Goal: Task Accomplishment & Management: Complete application form

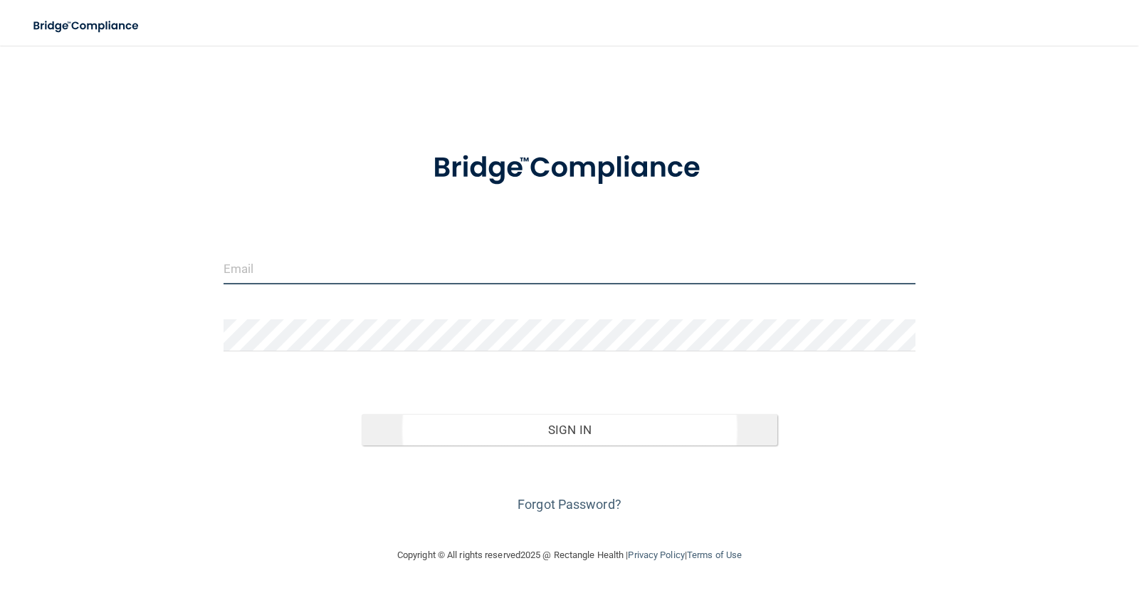
type input "[EMAIL_ADDRESS][DOMAIN_NAME]"
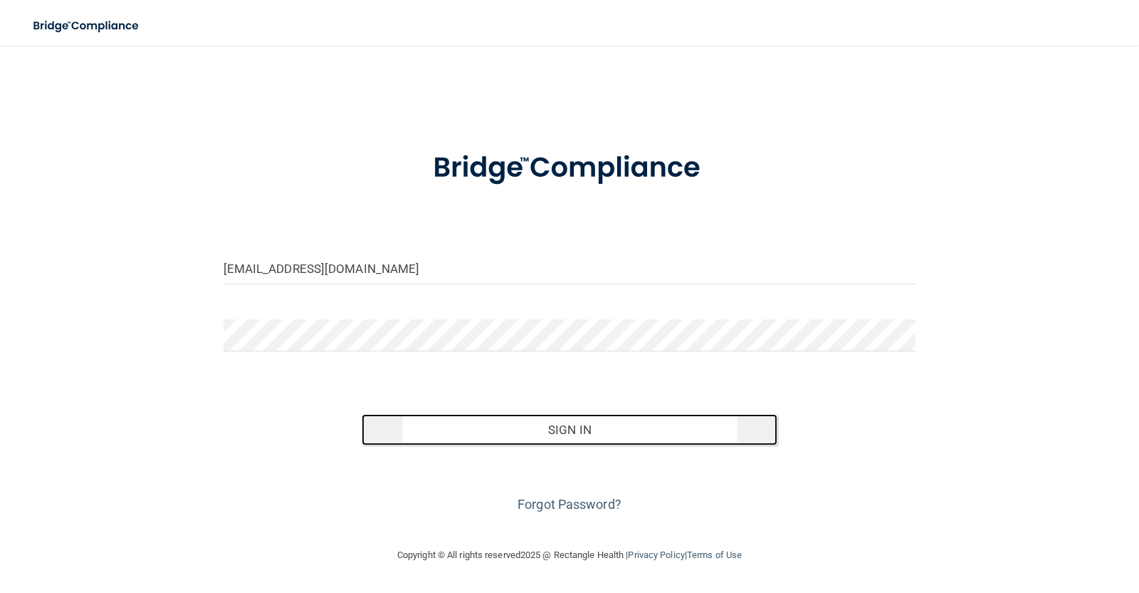
click at [580, 424] on button "Sign In" at bounding box center [570, 429] width 416 height 31
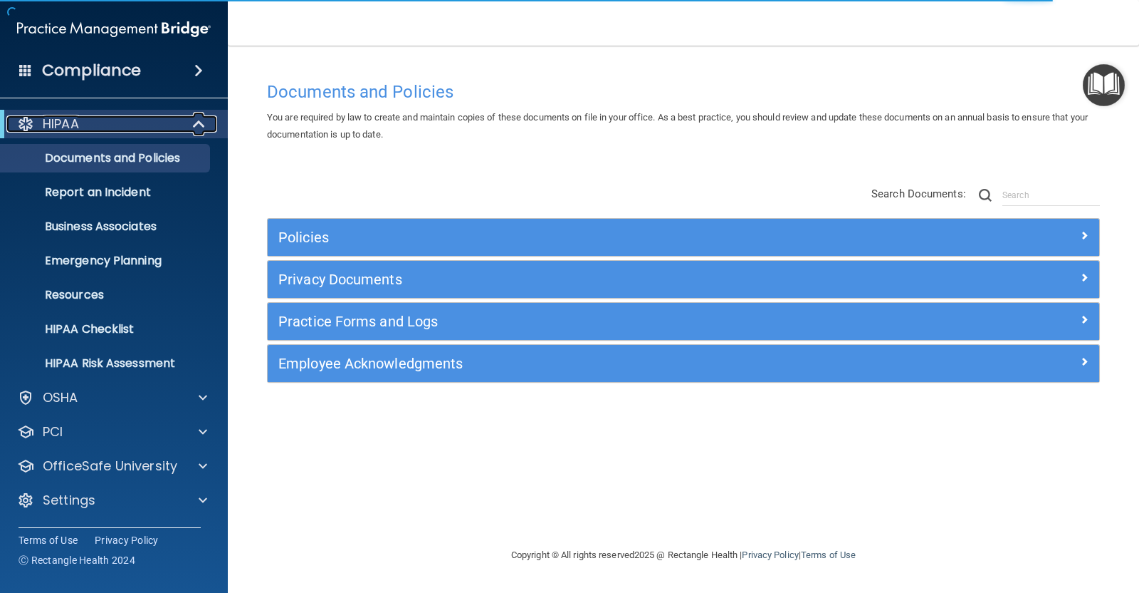
click at [202, 128] on span at bounding box center [200, 123] width 12 height 17
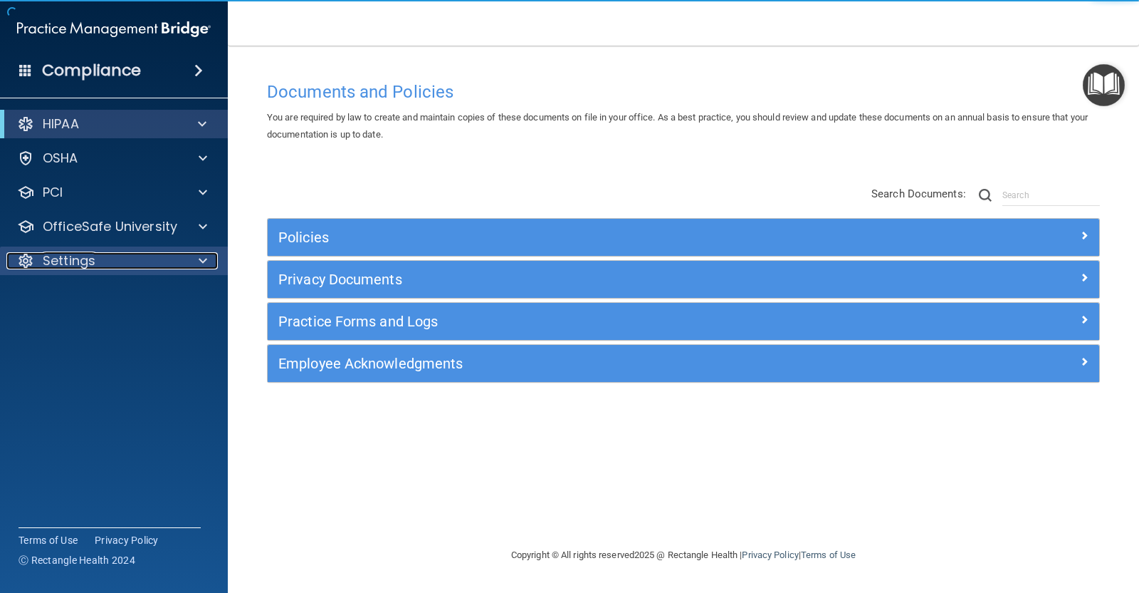
click at [195, 256] on div at bounding box center [201, 260] width 36 height 17
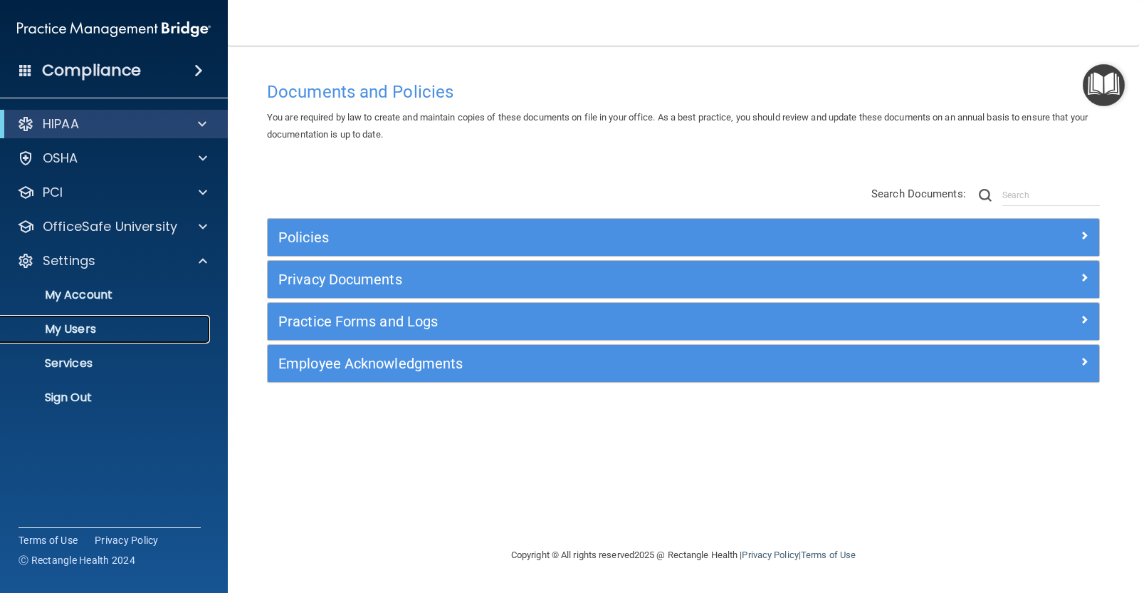
click at [81, 323] on p "My Users" at bounding box center [106, 329] width 194 height 14
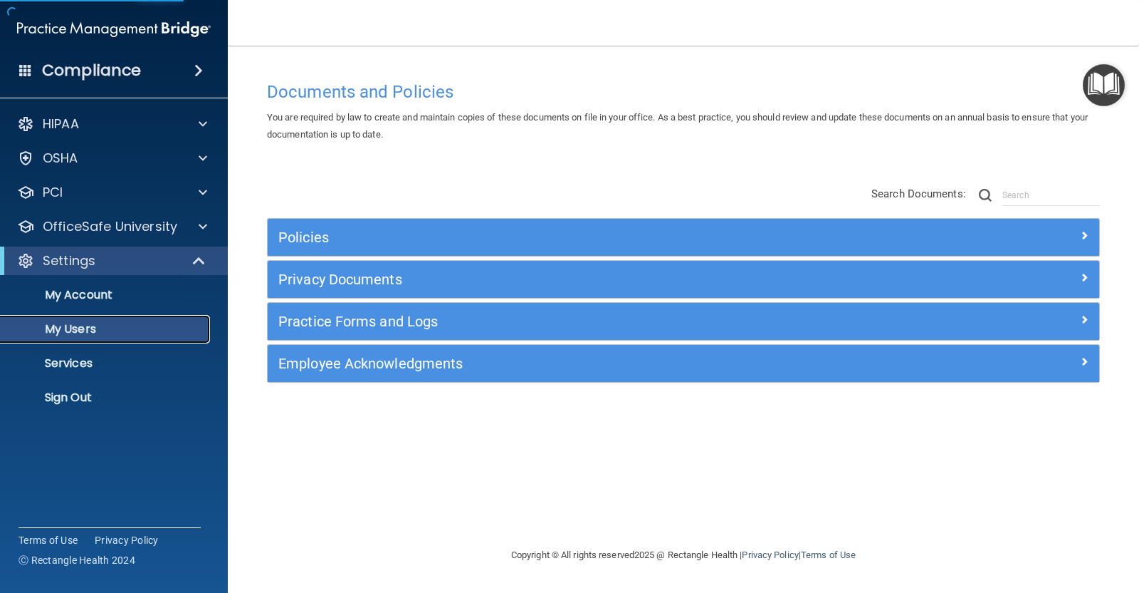
select select "20"
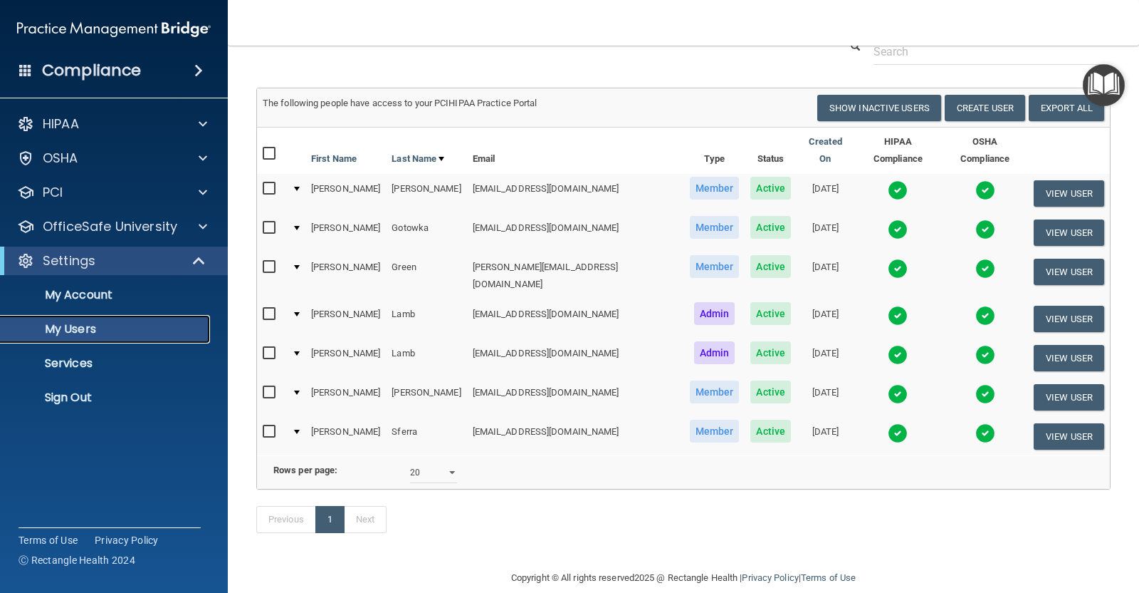
scroll to position [58, 0]
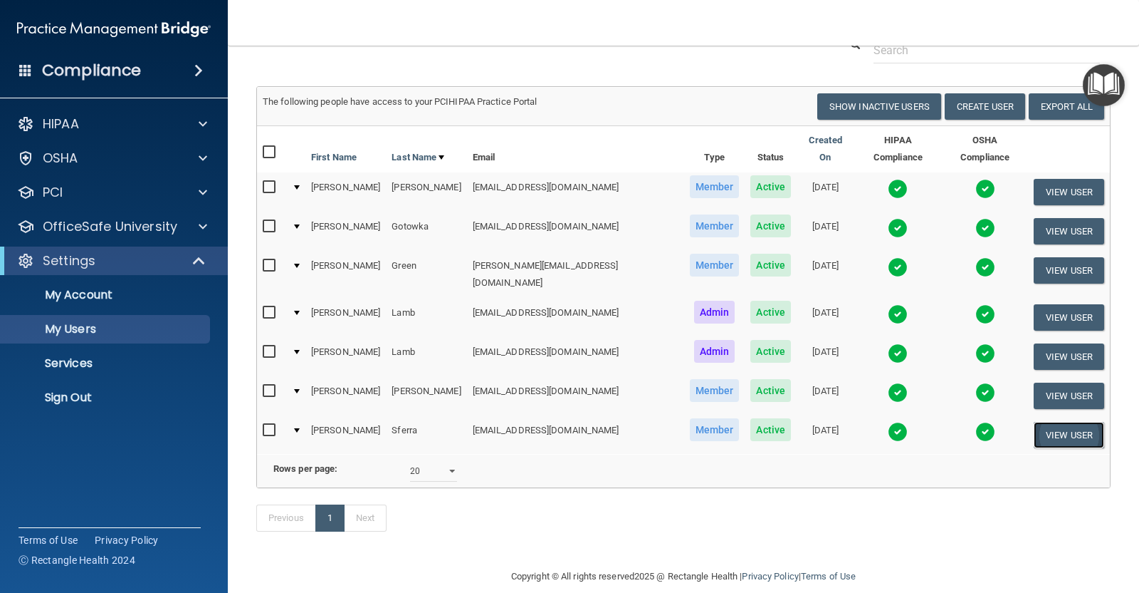
click at [1055, 422] on button "View User" at bounding box center [1069, 435] width 71 height 26
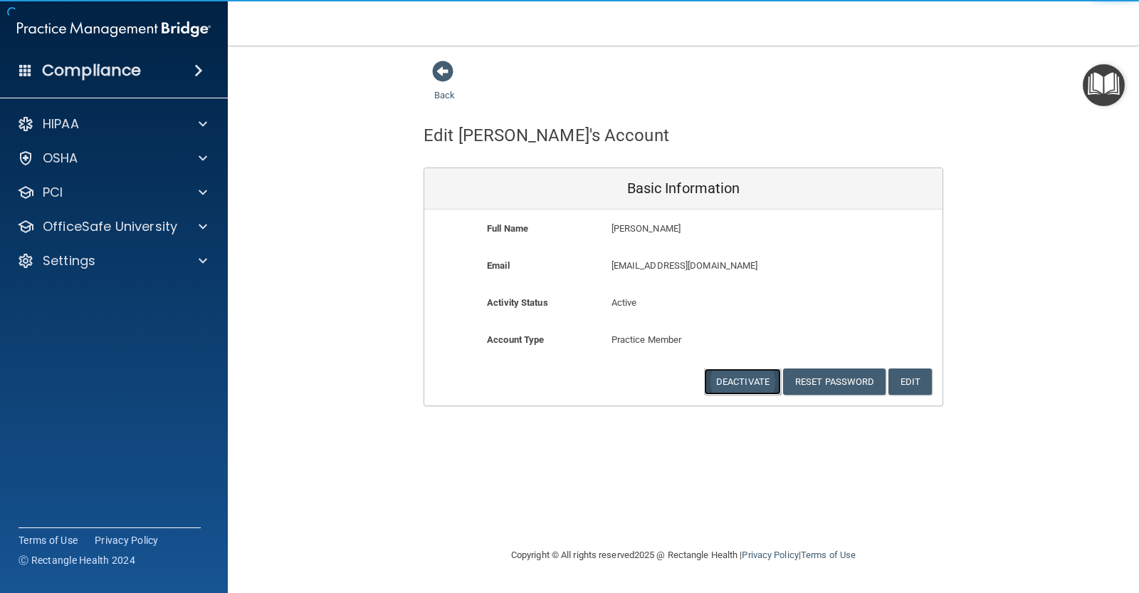
click at [745, 375] on button "Deactivate" at bounding box center [742, 381] width 77 height 26
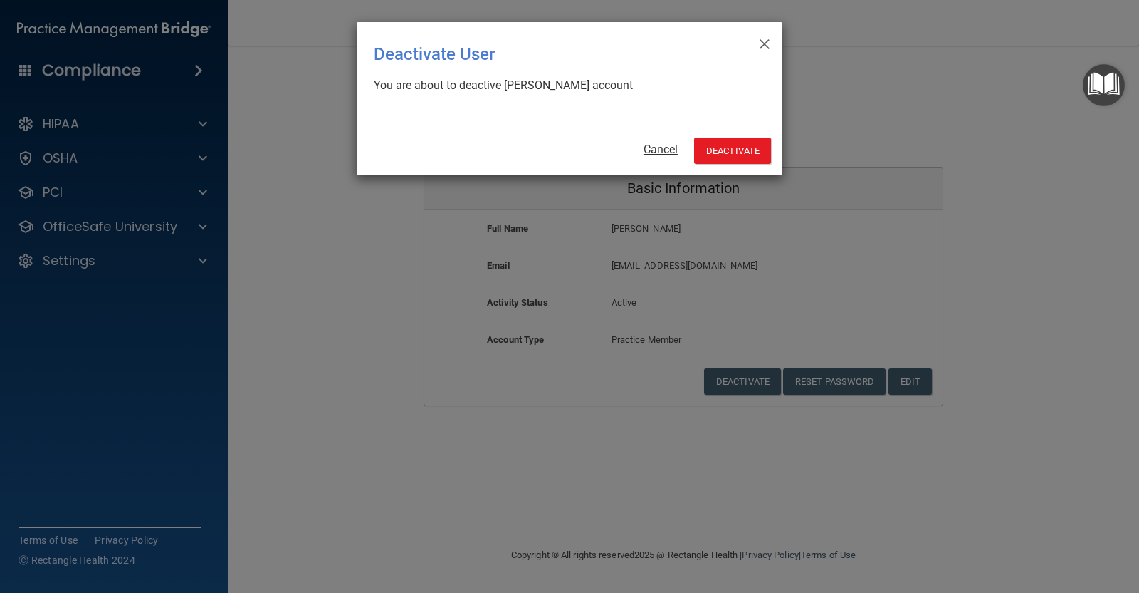
click at [649, 144] on link "Cancel" at bounding box center [661, 149] width 34 height 14
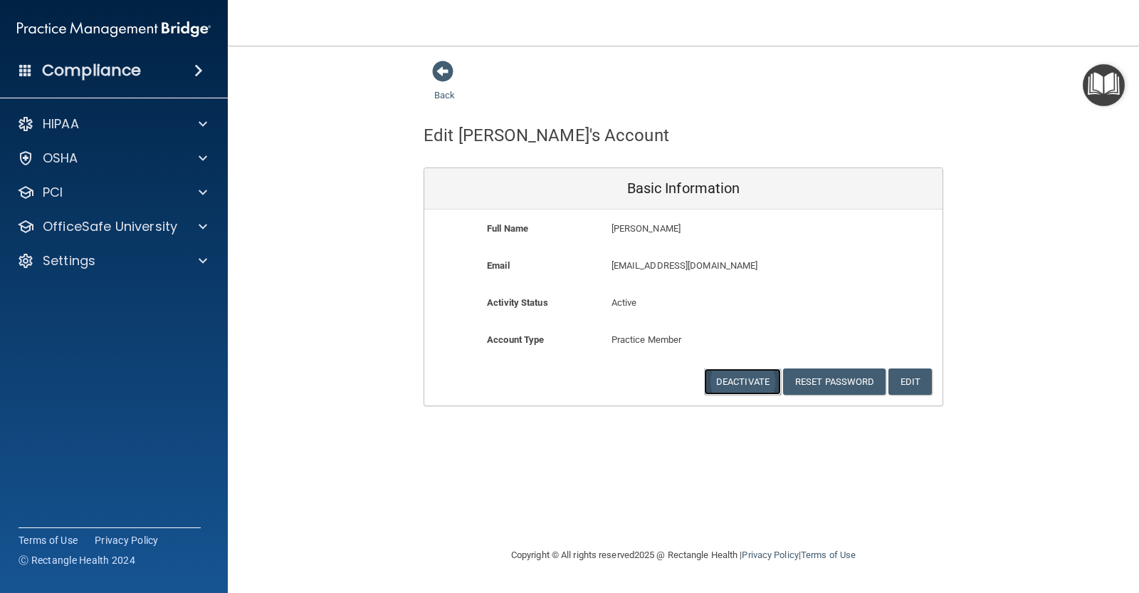
click at [744, 378] on button "Deactivate" at bounding box center [742, 381] width 77 height 26
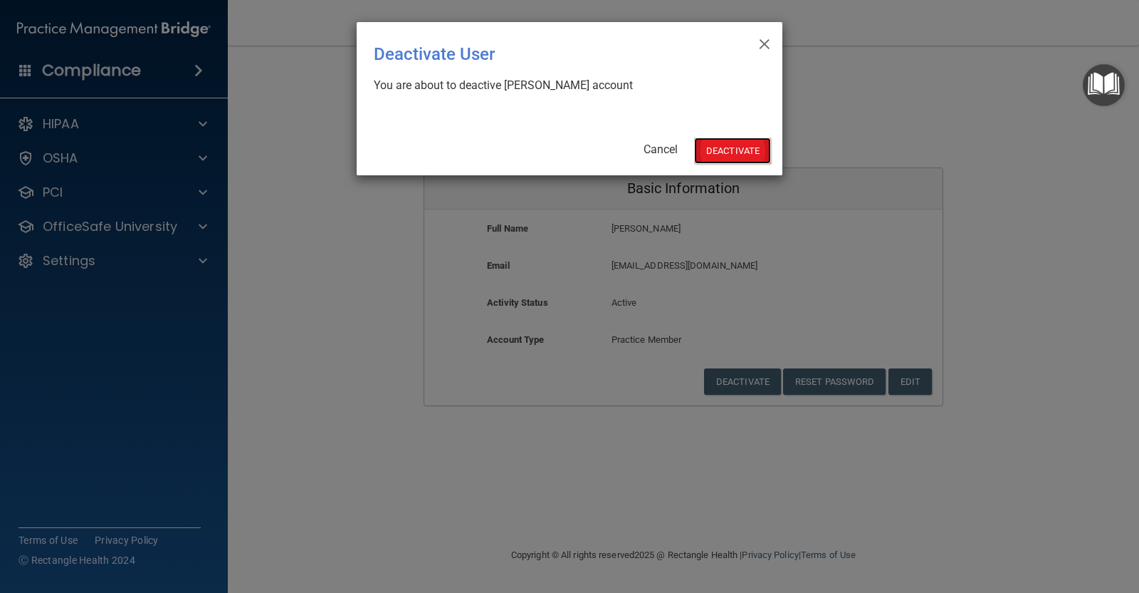
click at [741, 150] on button "Deactivate" at bounding box center [732, 150] width 77 height 26
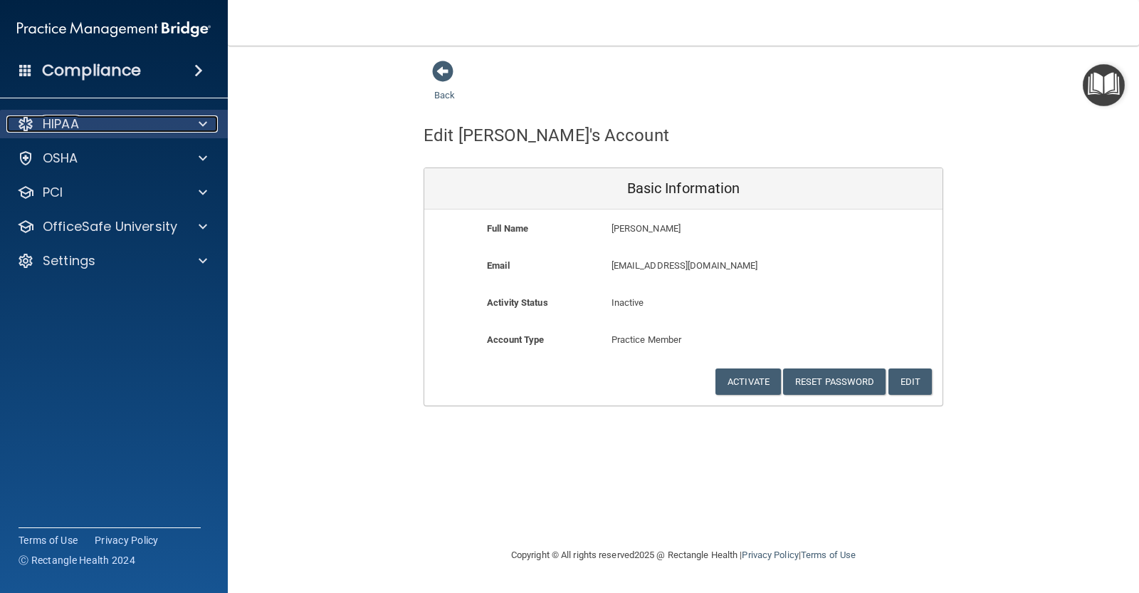
click at [95, 124] on div "HIPAA" at bounding box center [94, 123] width 177 height 17
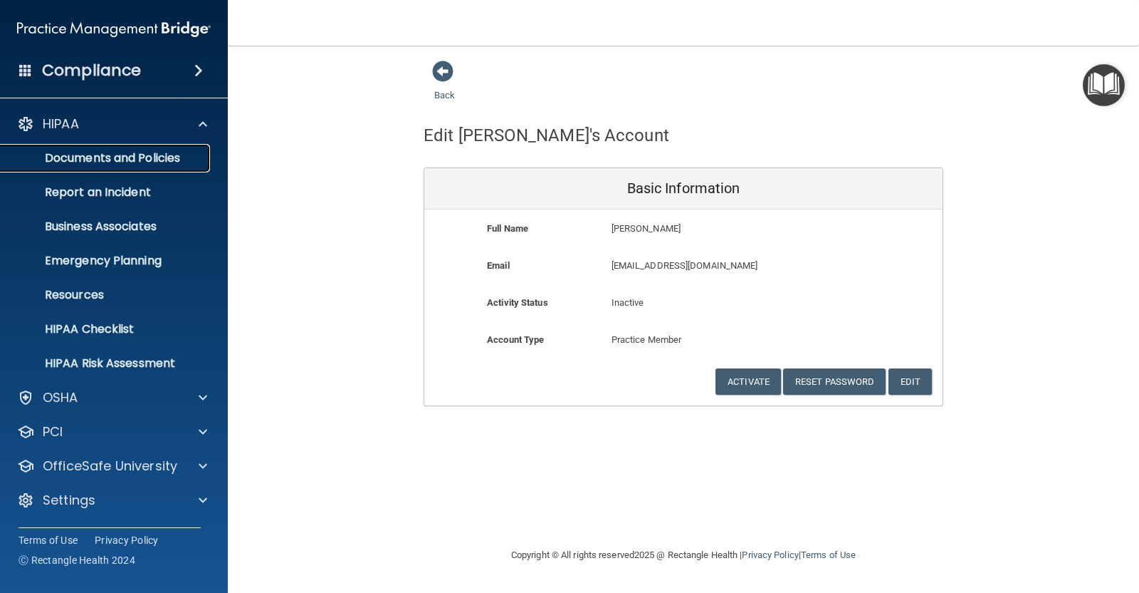
click at [121, 153] on p "Documents and Policies" at bounding box center [106, 158] width 194 height 14
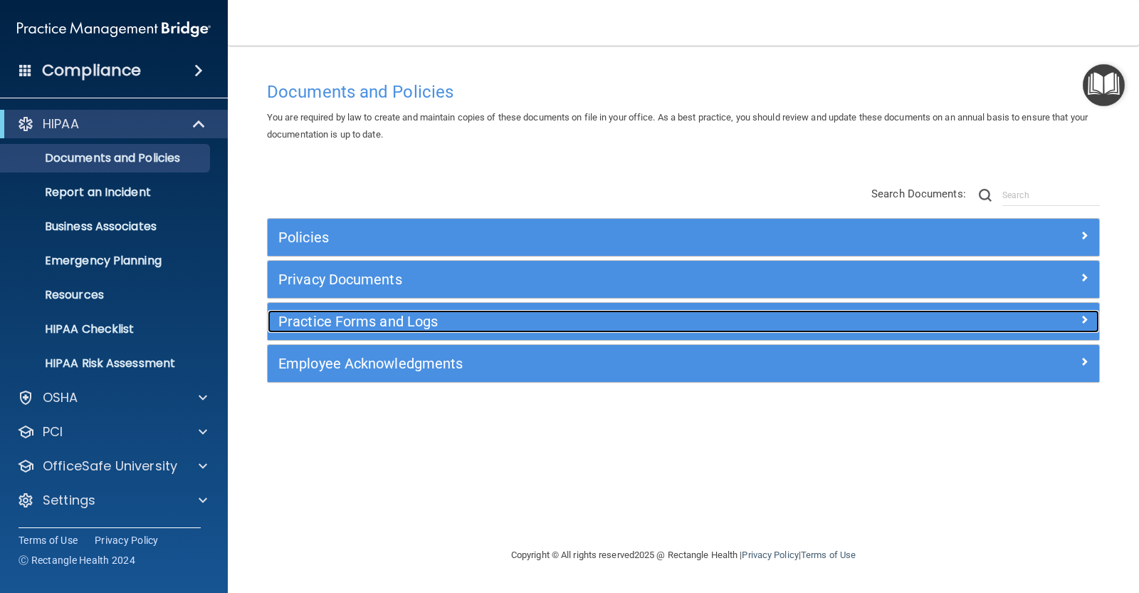
click at [317, 315] on h5 "Practice Forms and Logs" at bounding box center [579, 321] width 602 height 16
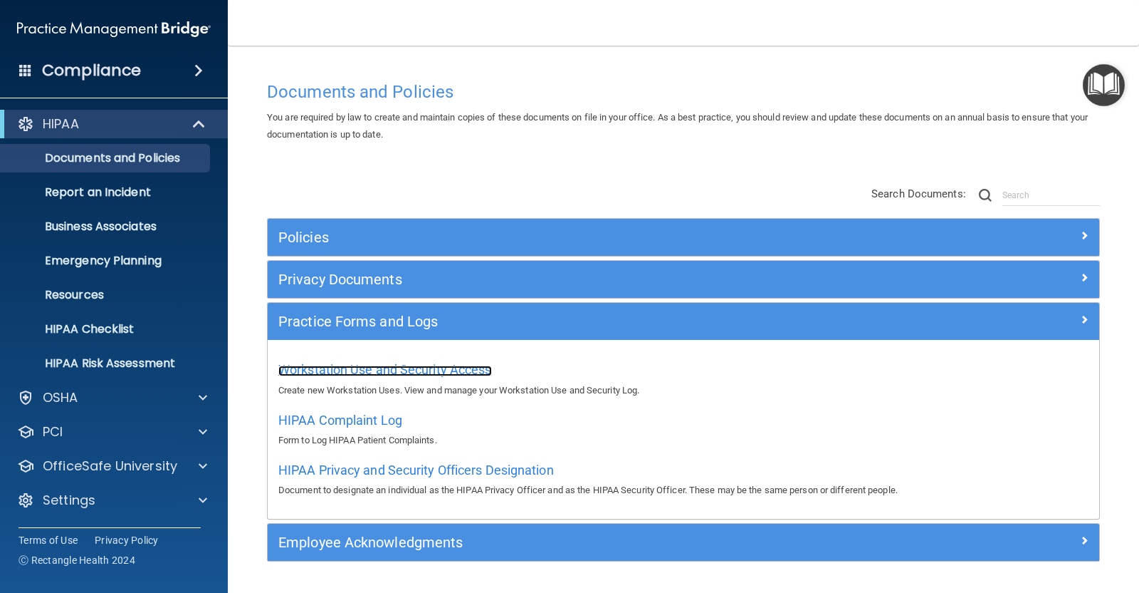
click at [345, 368] on span "Workstation Use and Security Access" at bounding box center [385, 369] width 214 height 15
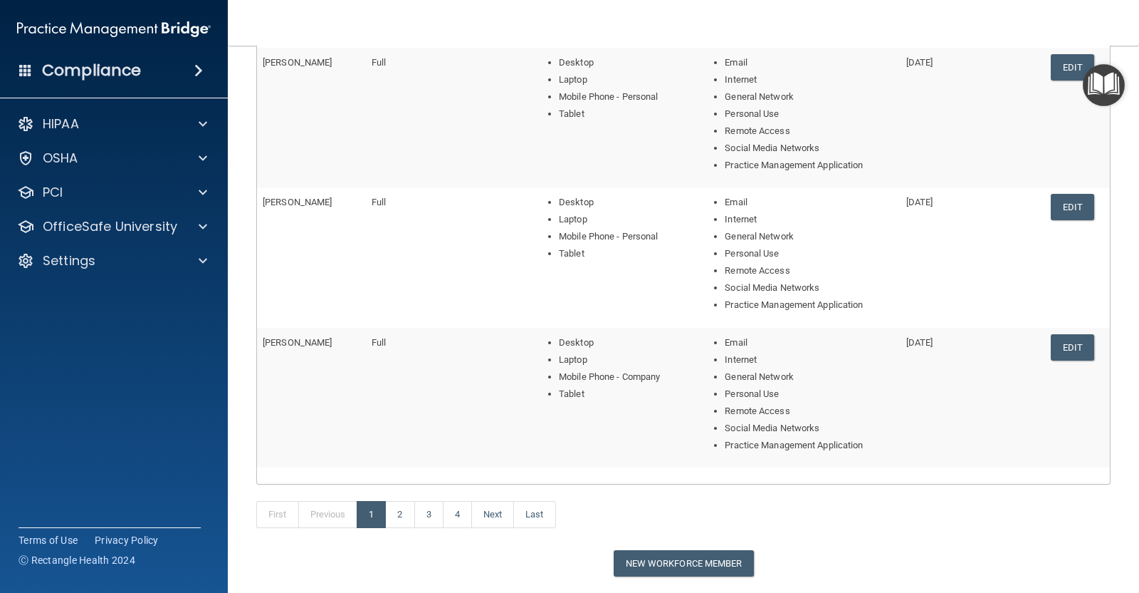
scroll to position [499, 0]
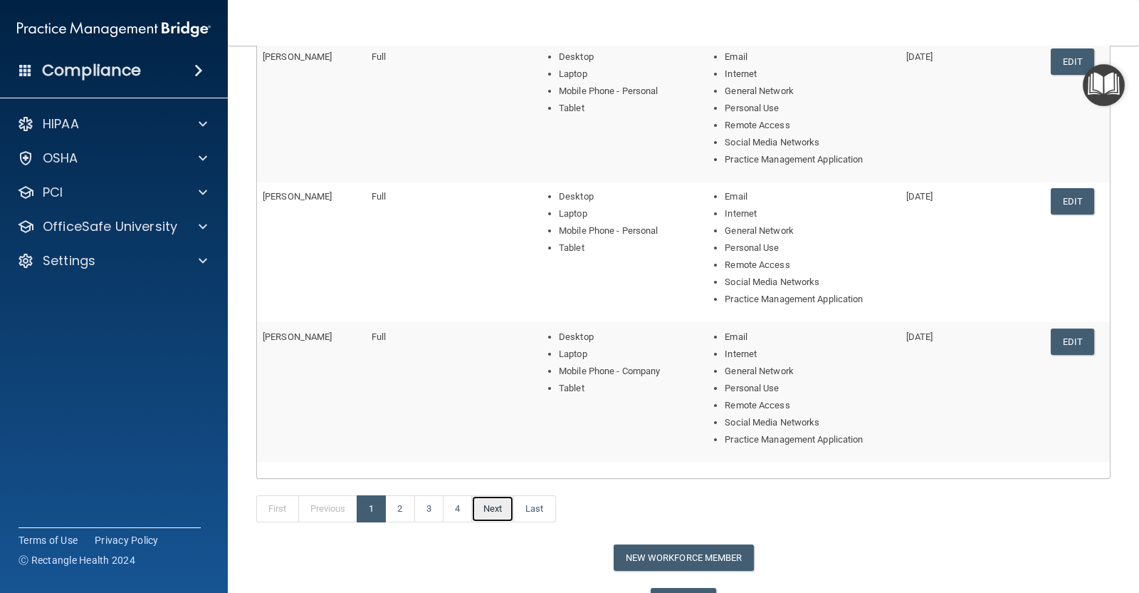
click at [495, 505] on link "Next" at bounding box center [492, 508] width 43 height 27
click at [1056, 51] on link "Edit" at bounding box center [1072, 61] width 43 height 26
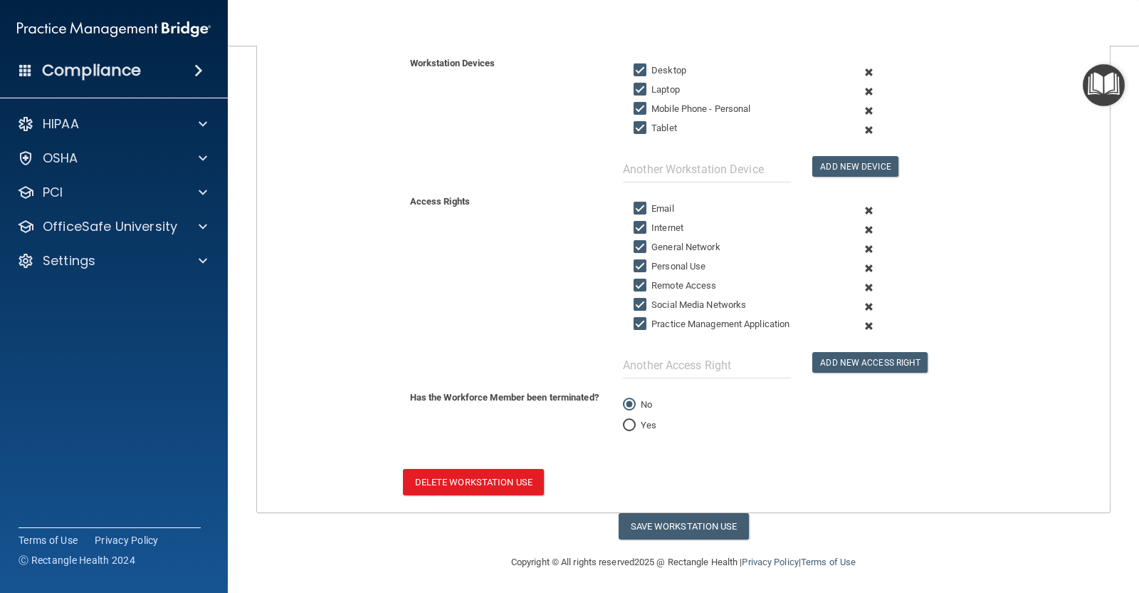
click at [627, 422] on input "Yes" at bounding box center [629, 425] width 13 height 11
radio input "true"
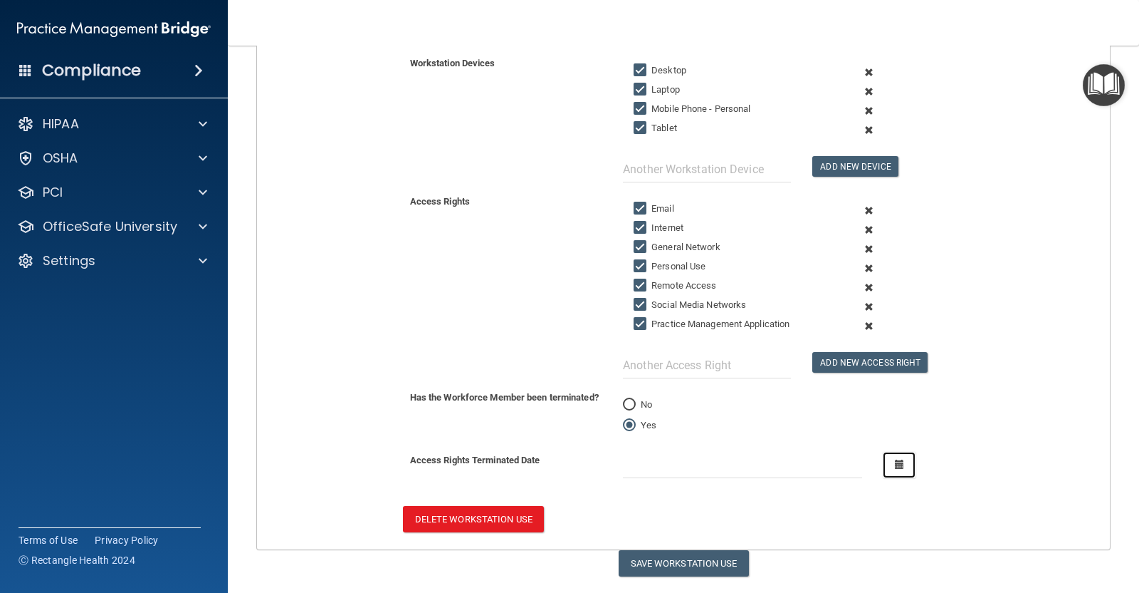
click at [884, 456] on button "button" at bounding box center [899, 464] width 33 height 26
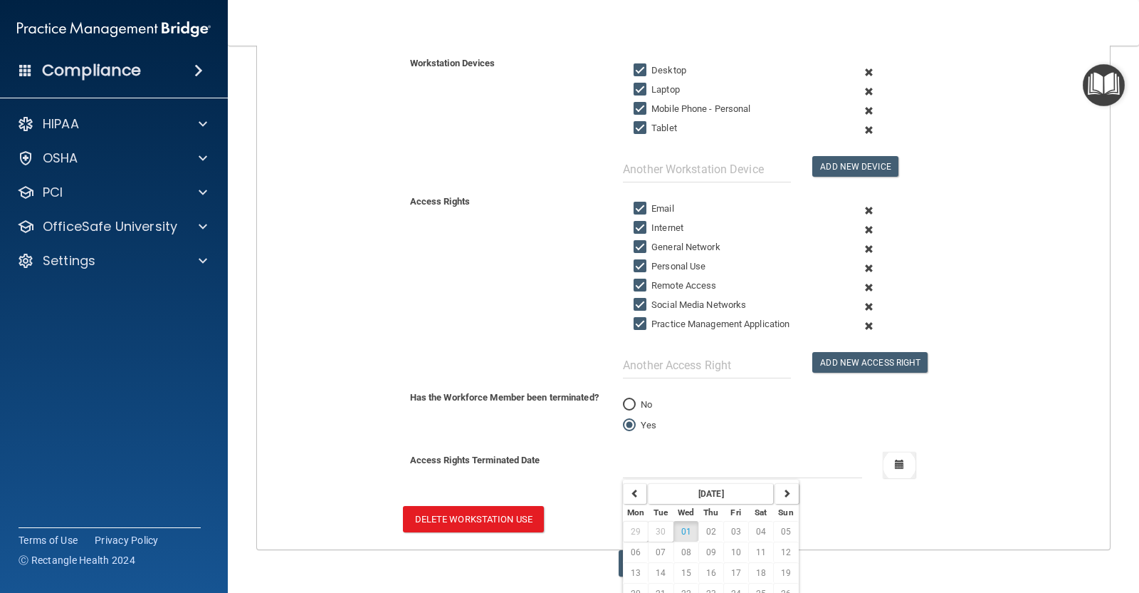
scroll to position [355, 0]
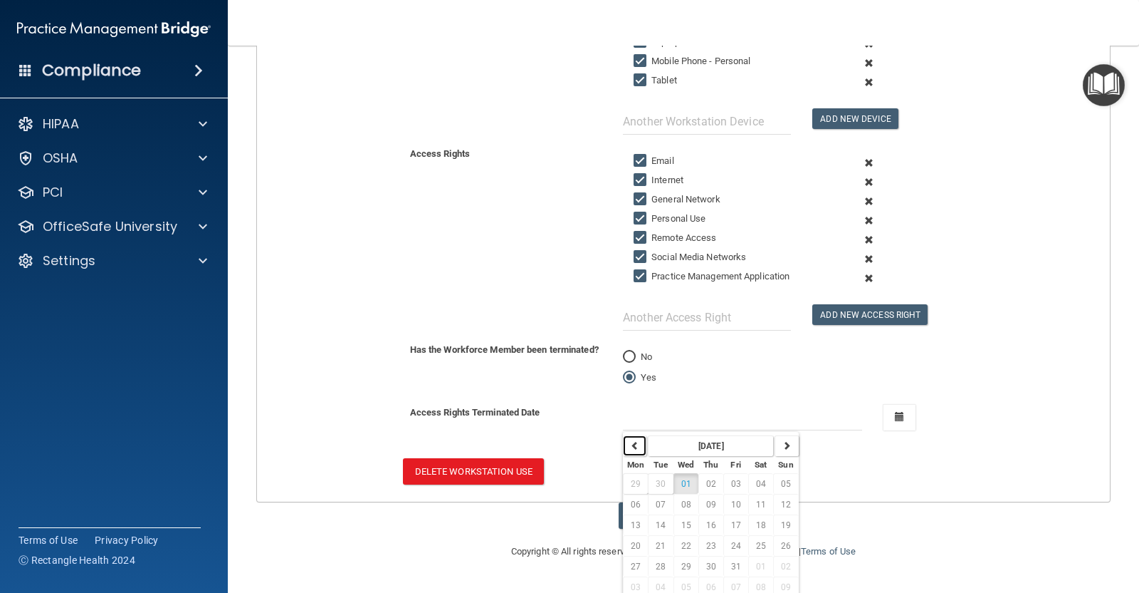
click at [631, 445] on icon "button" at bounding box center [635, 445] width 9 height 9
click at [706, 520] on span "14" at bounding box center [711, 525] width 10 height 10
type input "[DATE]"
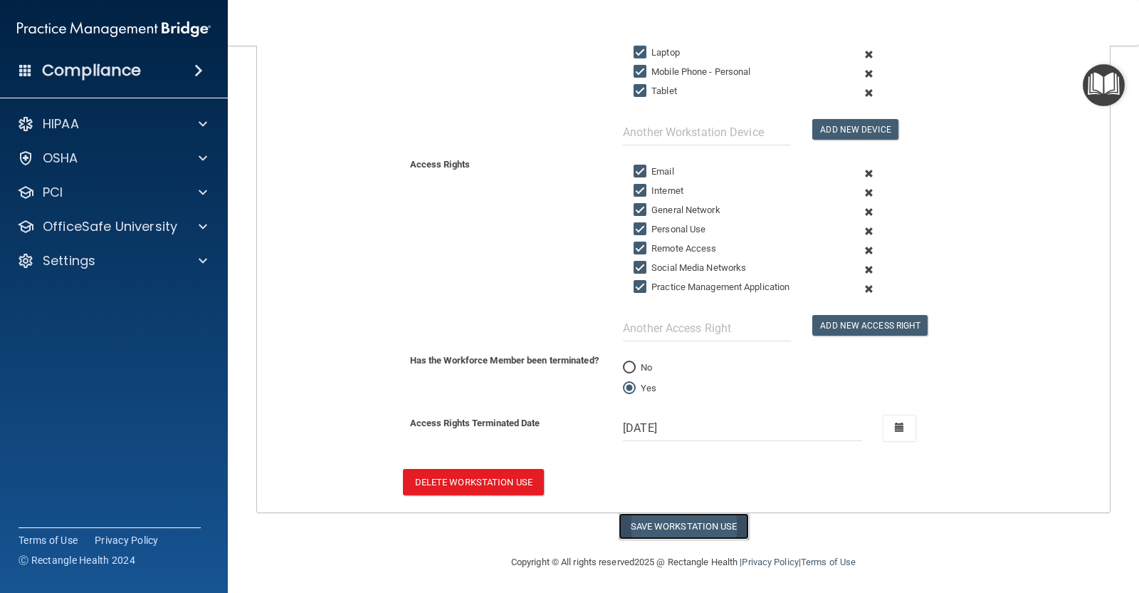
click at [661, 517] on button "Save Workstation Use" at bounding box center [684, 526] width 130 height 26
select select "? string:Full ?"
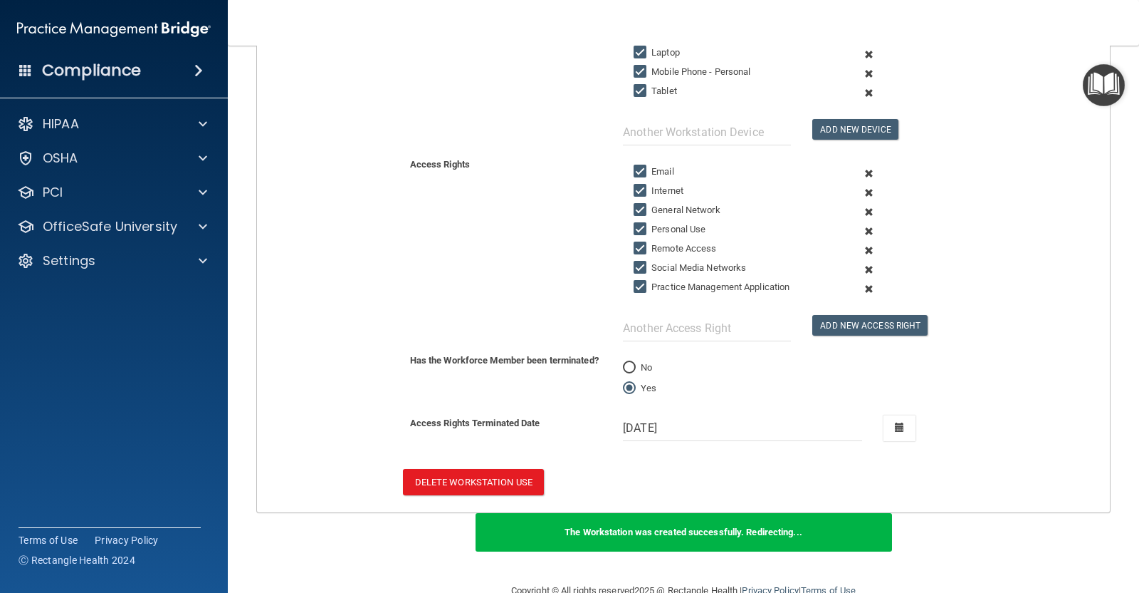
click at [997, 444] on div "Access Rights Terminated Date 8/14/[DATE] Tue Wed Thu Fri Sat Sun 28 29 30 31 0…" at bounding box center [683, 432] width 875 height 37
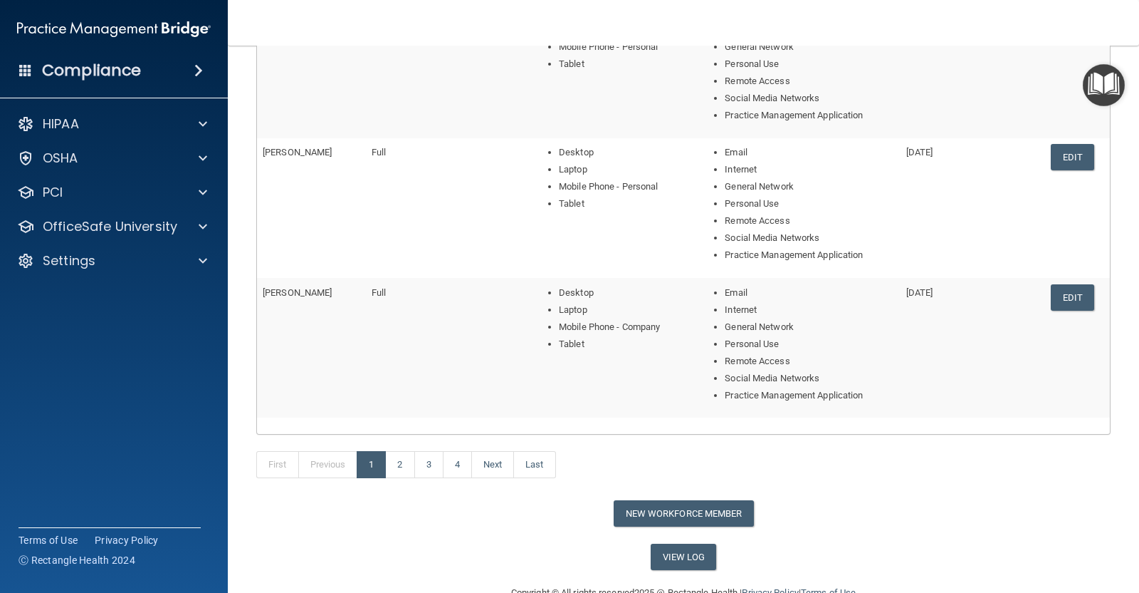
scroll to position [547, 0]
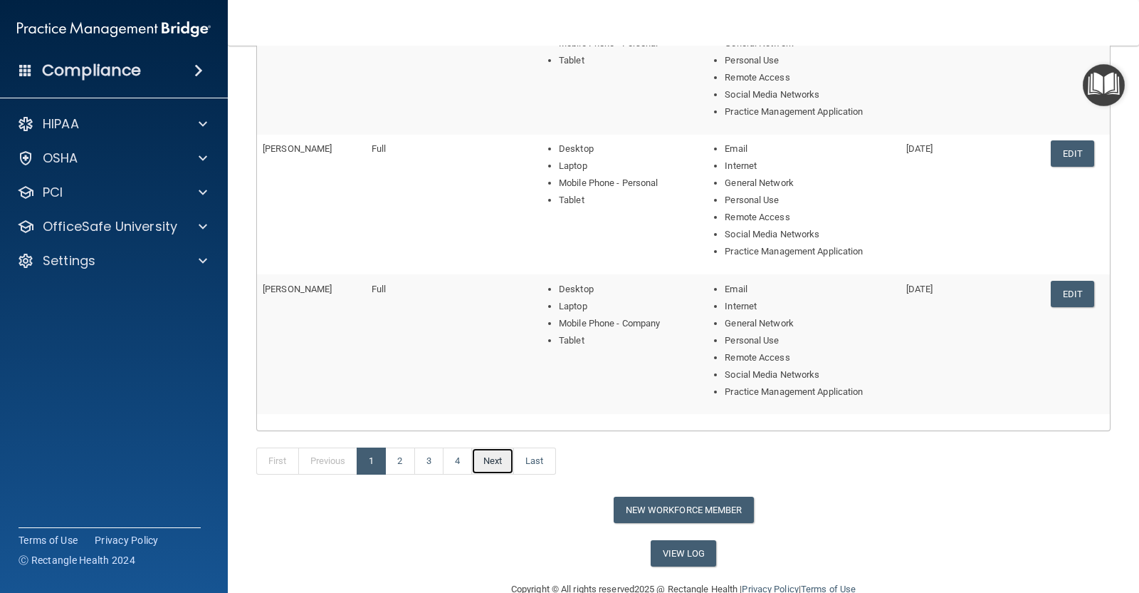
click at [488, 454] on link "Next" at bounding box center [492, 460] width 43 height 27
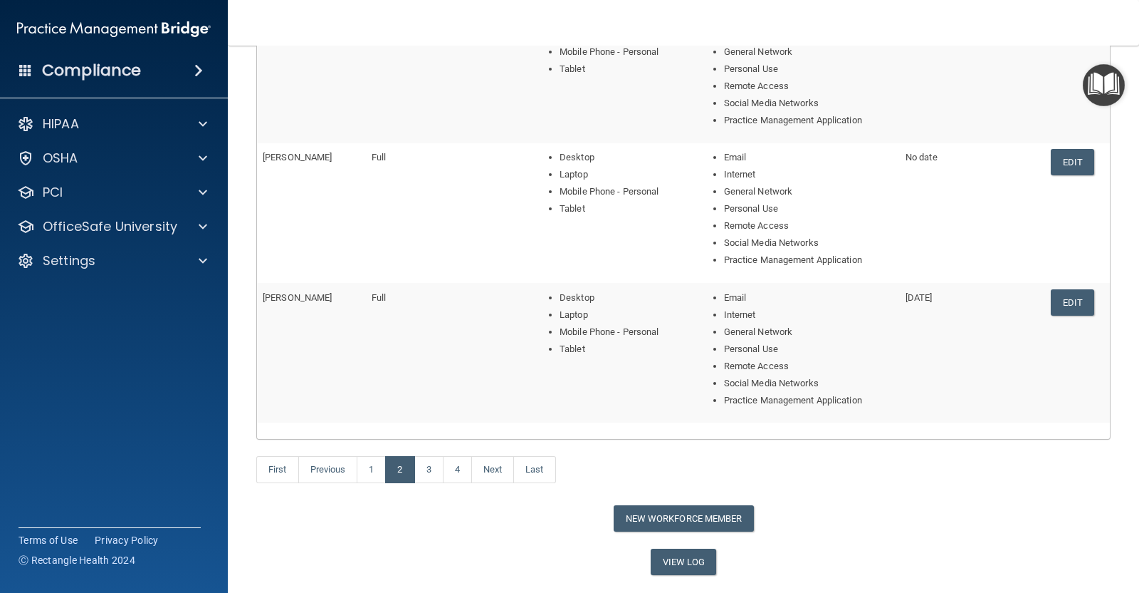
scroll to position [575, 0]
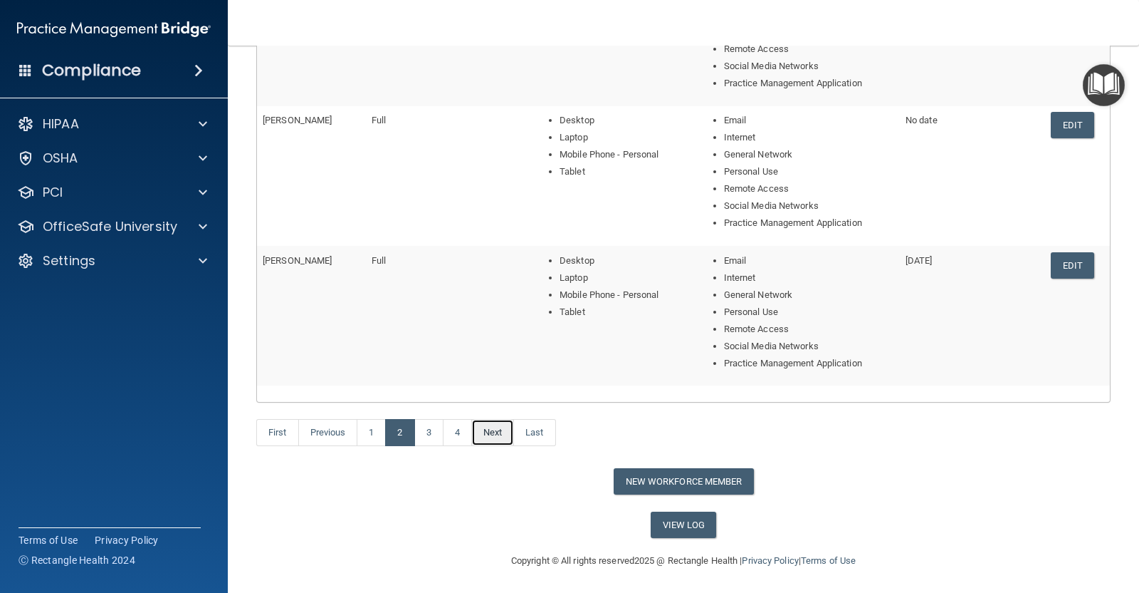
click at [490, 432] on link "Next" at bounding box center [492, 432] width 43 height 27
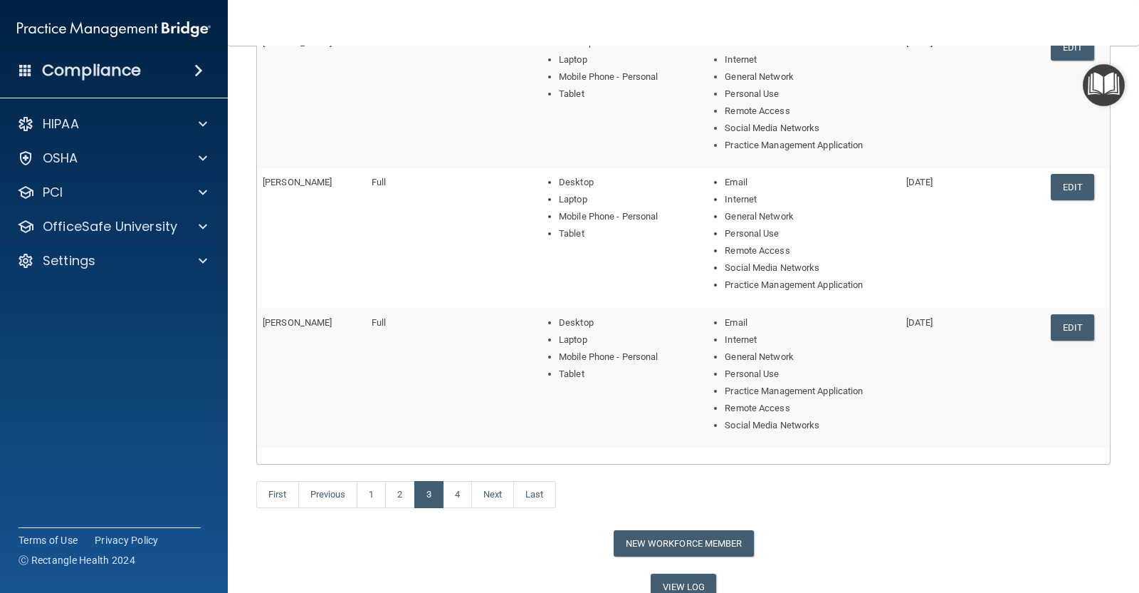
scroll to position [520, 0]
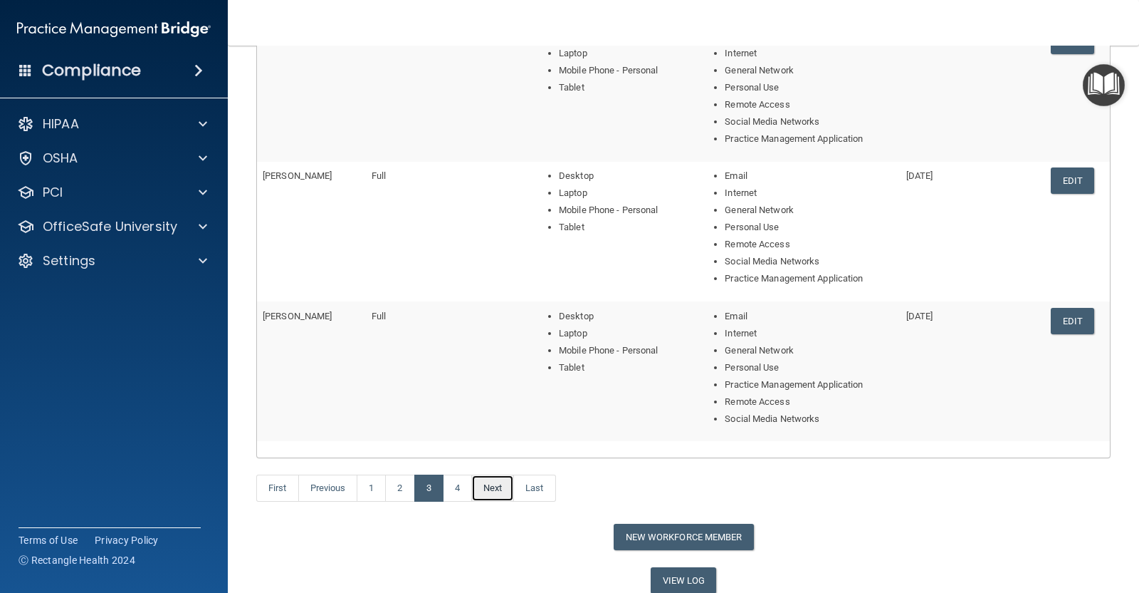
click at [494, 489] on link "Next" at bounding box center [492, 487] width 43 height 27
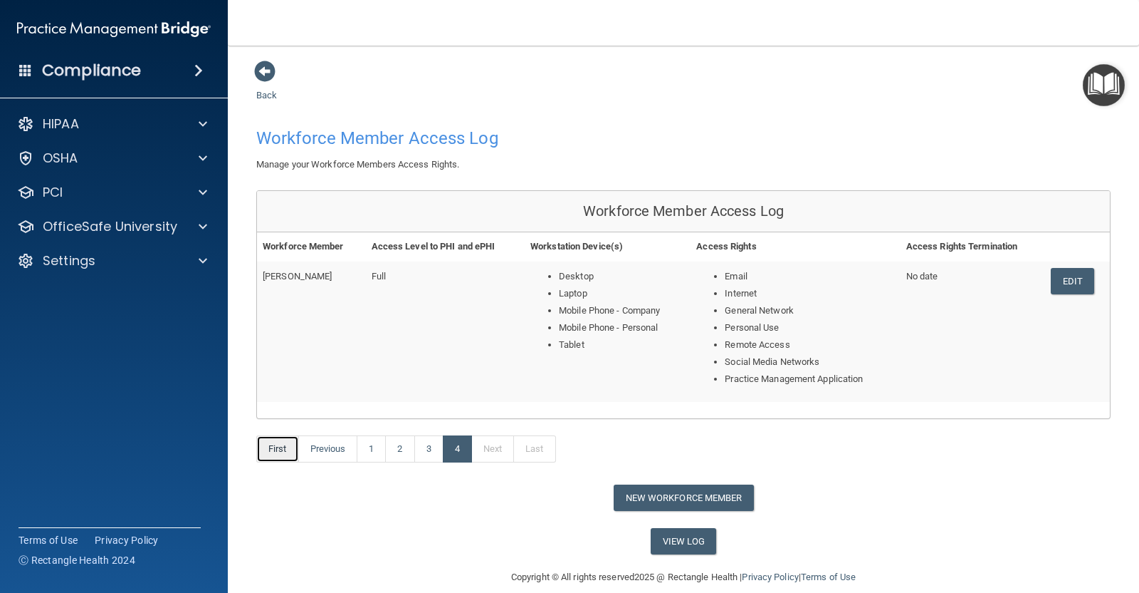
click at [274, 450] on link "First" at bounding box center [277, 448] width 43 height 27
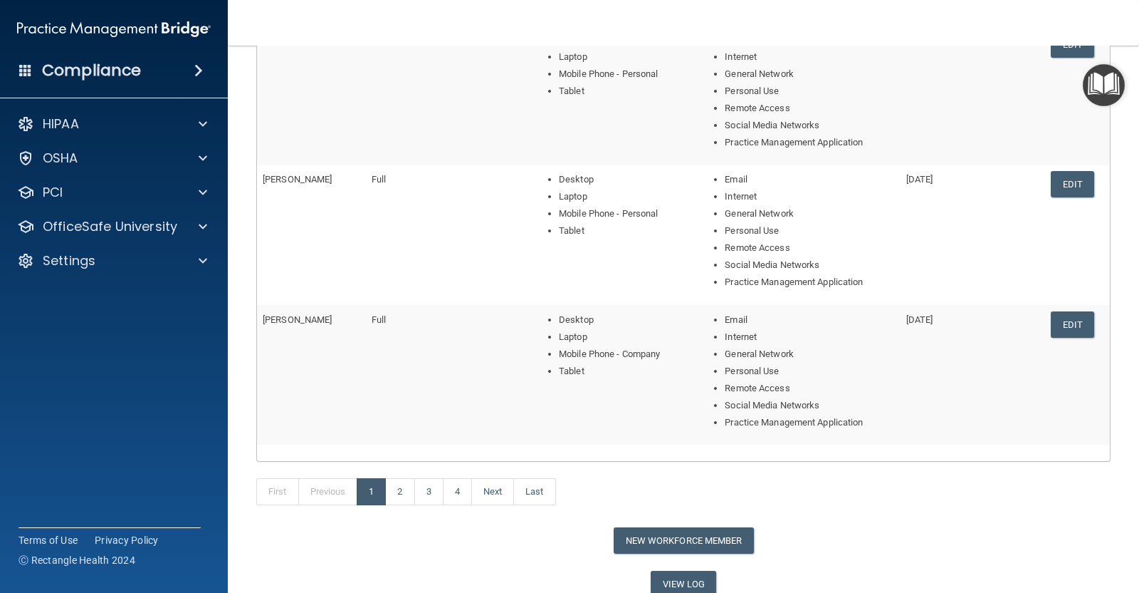
scroll to position [575, 0]
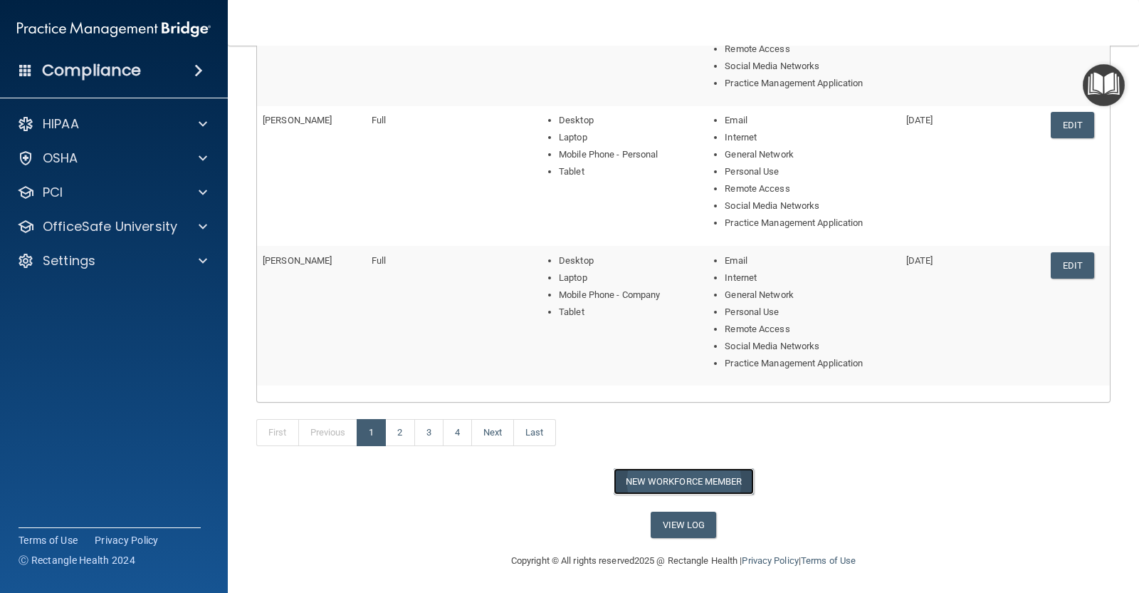
click at [705, 479] on button "New Workforce Member" at bounding box center [684, 481] width 140 height 26
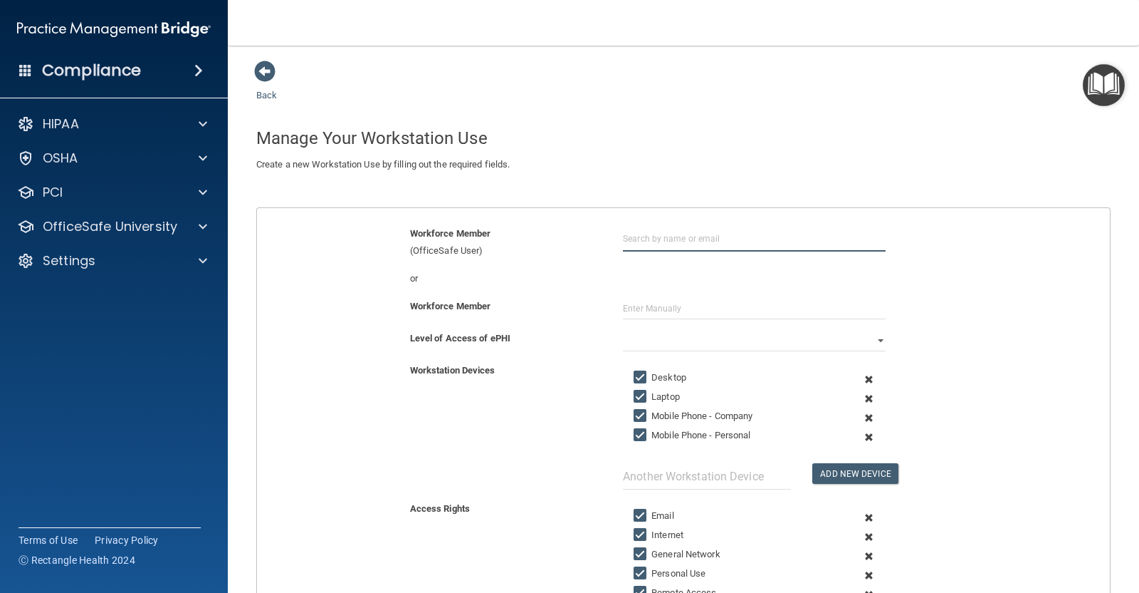
click at [679, 244] on input "text" at bounding box center [754, 238] width 263 height 26
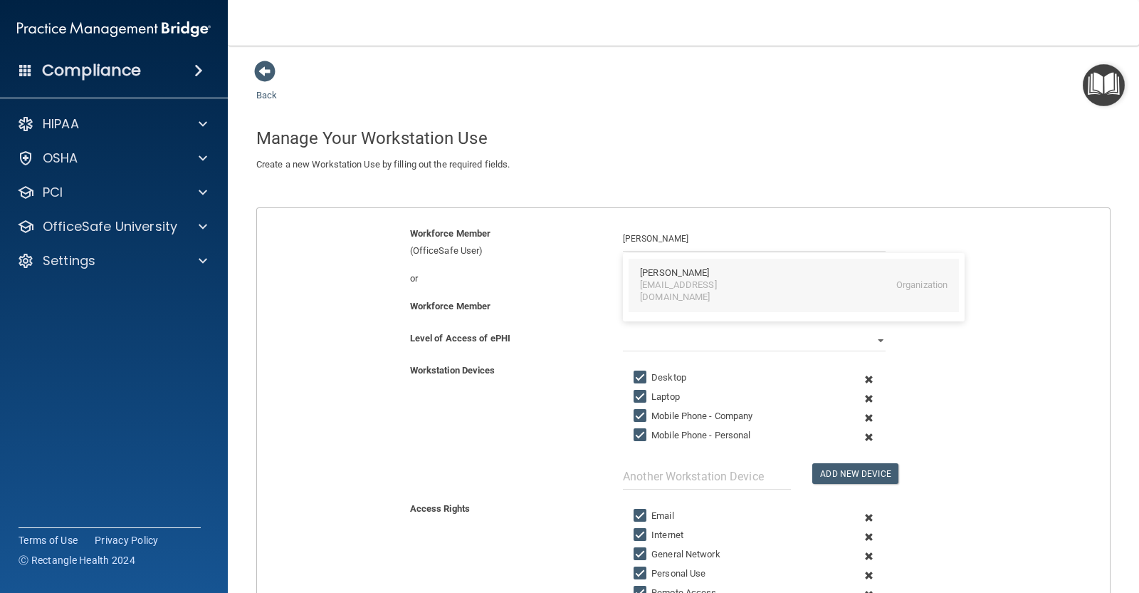
click at [661, 272] on div "[PERSON_NAME]" at bounding box center [674, 273] width 69 height 12
type input "[PERSON_NAME]"
click at [872, 338] on select "Full Limited None" at bounding box center [754, 340] width 263 height 21
click at [937, 239] on div "Workforce Member (OfficeSafe User) [PERSON_NAME] [PERSON_NAME] [EMAIL_ADDRESS][…" at bounding box center [683, 242] width 875 height 34
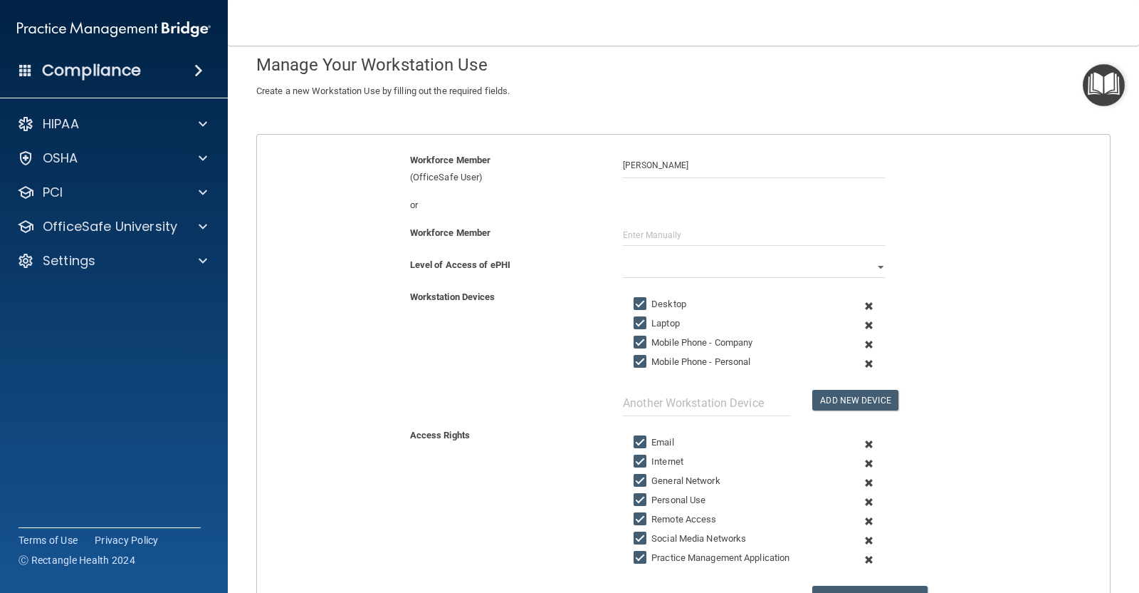
scroll to position [71, 0]
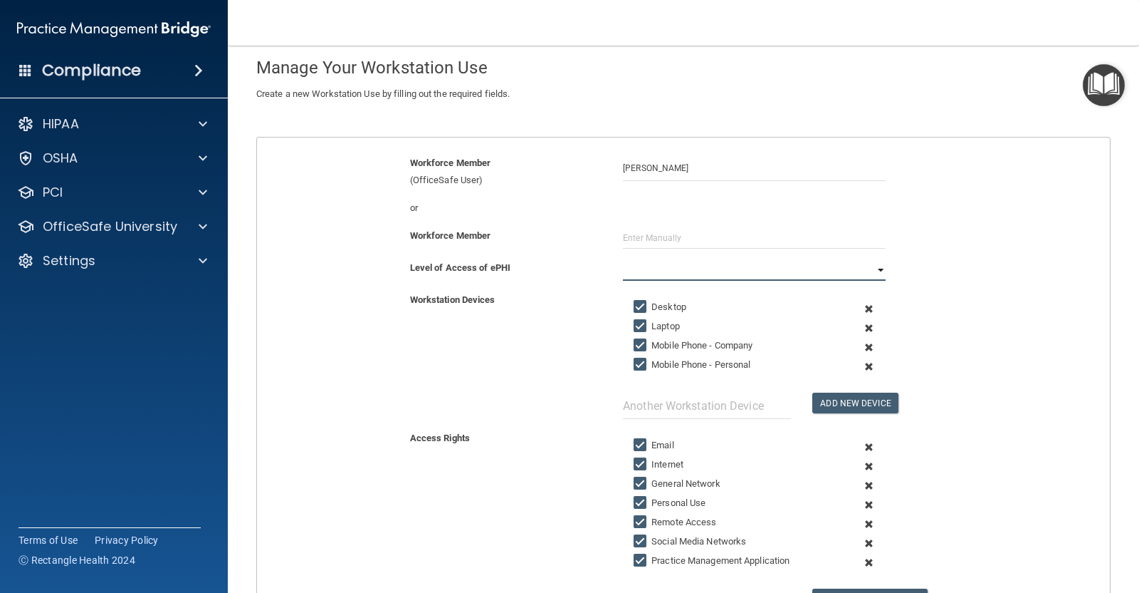
click at [725, 263] on select "Full Limited None" at bounding box center [754, 269] width 263 height 21
select select "0"
click at [623, 259] on select "Full Limited None" at bounding box center [754, 269] width 263 height 21
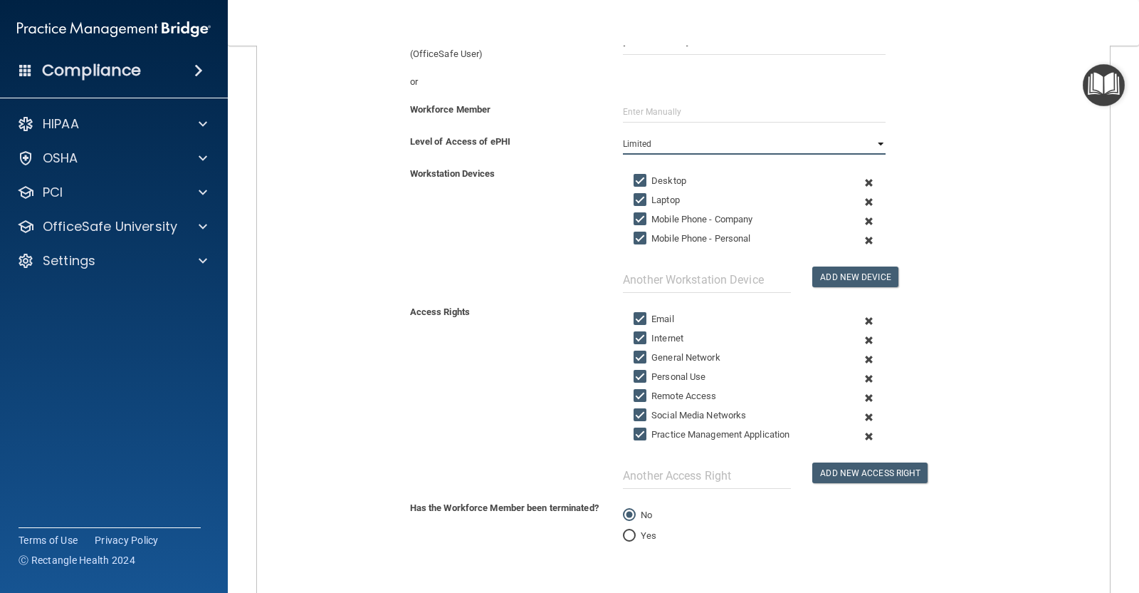
scroll to position [197, 0]
click at [862, 216] on span at bounding box center [869, 220] width 32 height 19
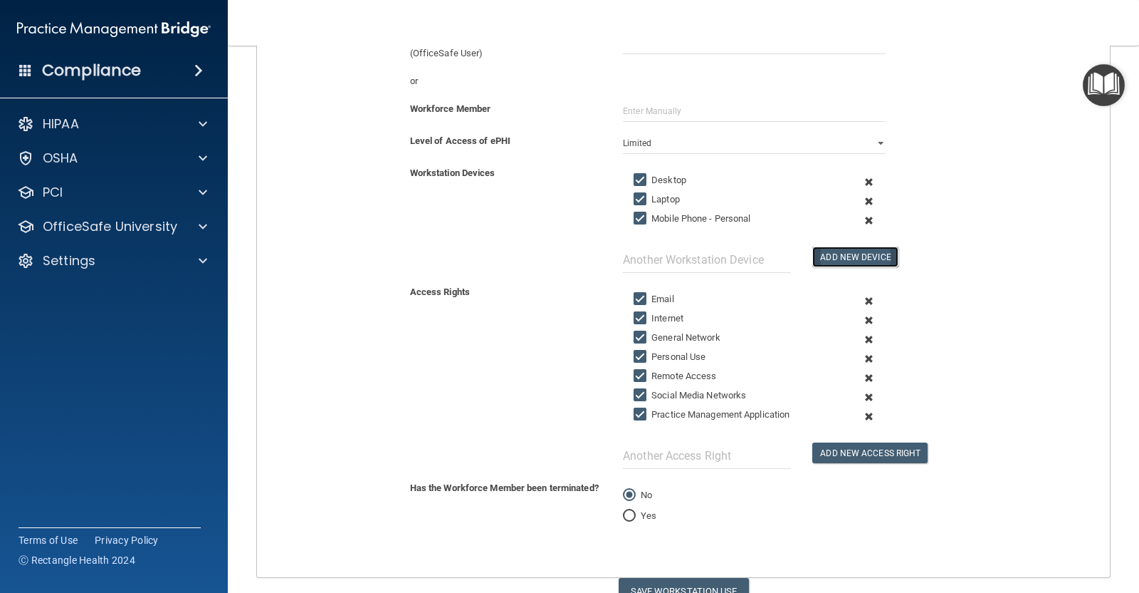
click at [833, 246] on button "Add New Device" at bounding box center [855, 256] width 85 height 21
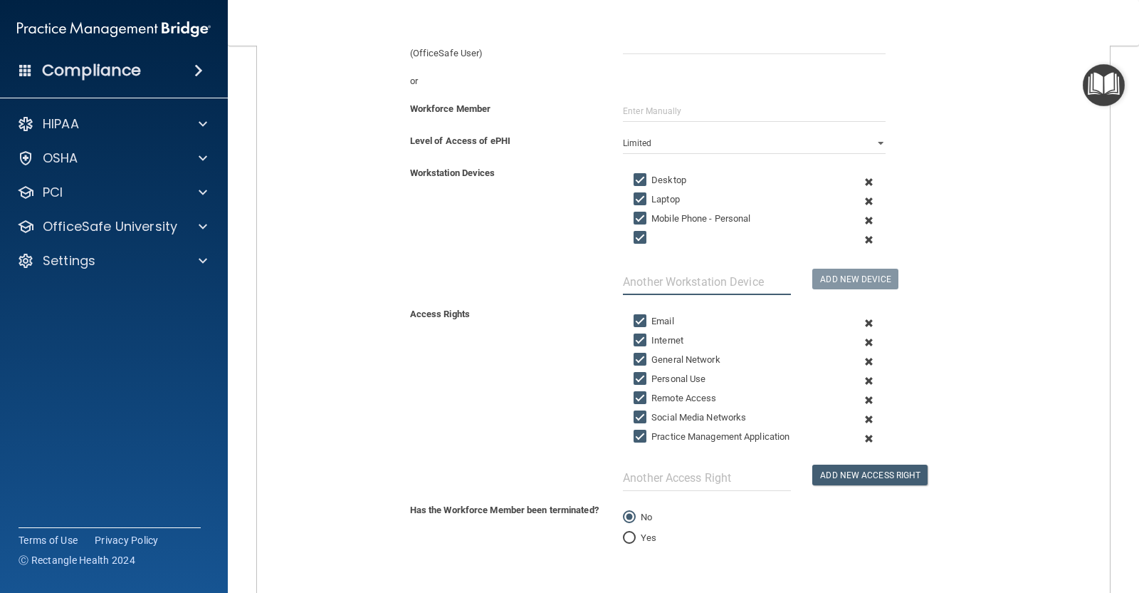
click at [696, 285] on input "text" at bounding box center [707, 281] width 168 height 26
type input "Tablet"
click at [823, 273] on button "Add New Device" at bounding box center [855, 278] width 85 height 21
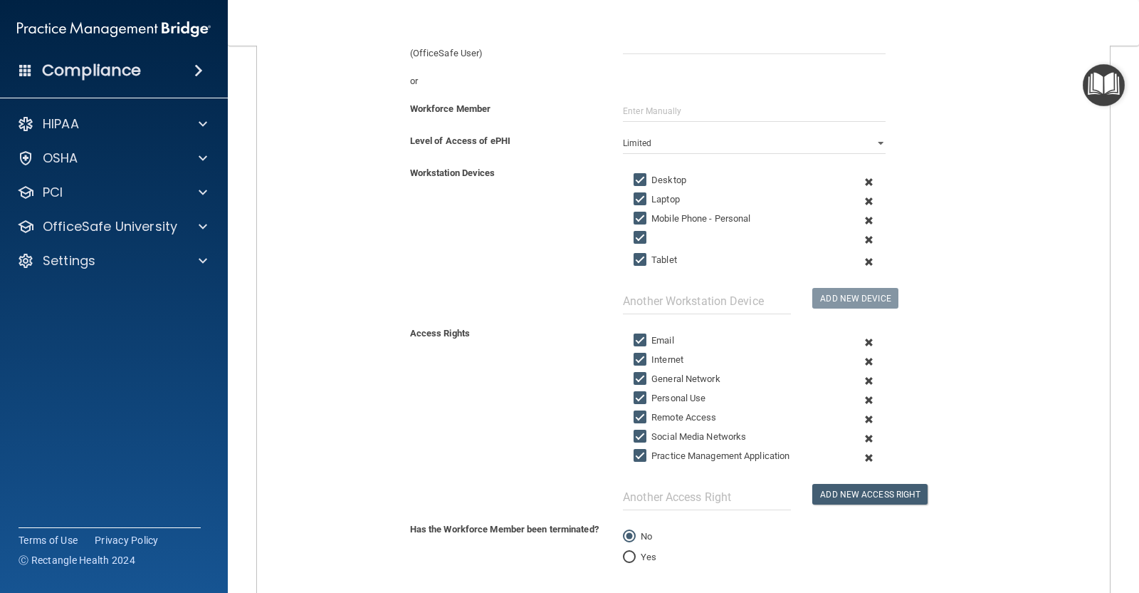
click at [861, 236] on span at bounding box center [869, 239] width 32 height 19
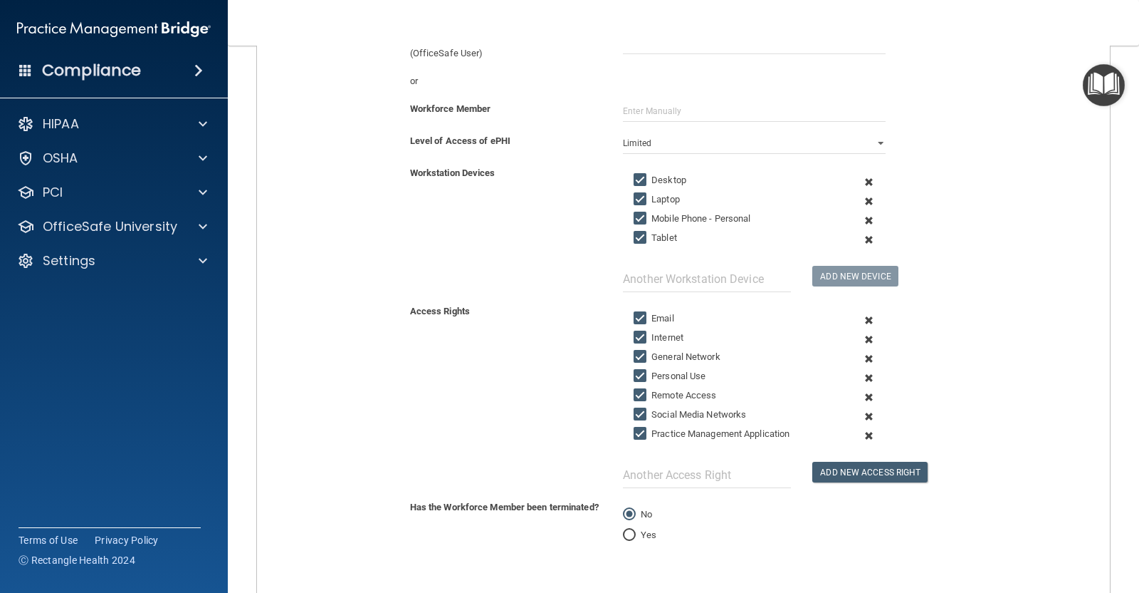
scroll to position [281, 0]
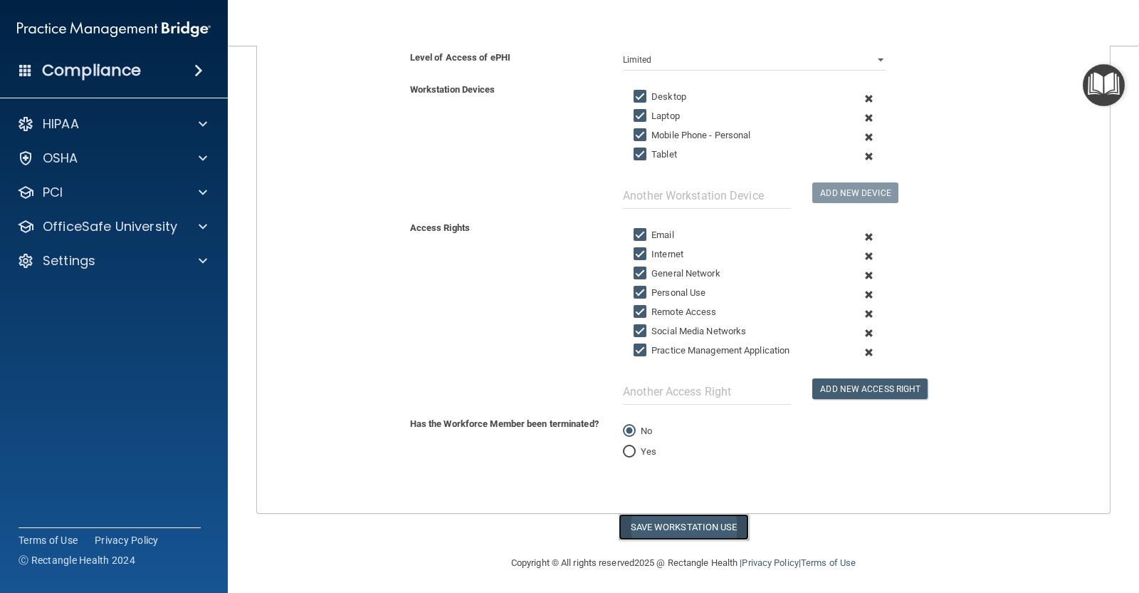
click at [679, 515] on button "Save Workstation Use" at bounding box center [684, 526] width 130 height 26
select select "? string:Full ?"
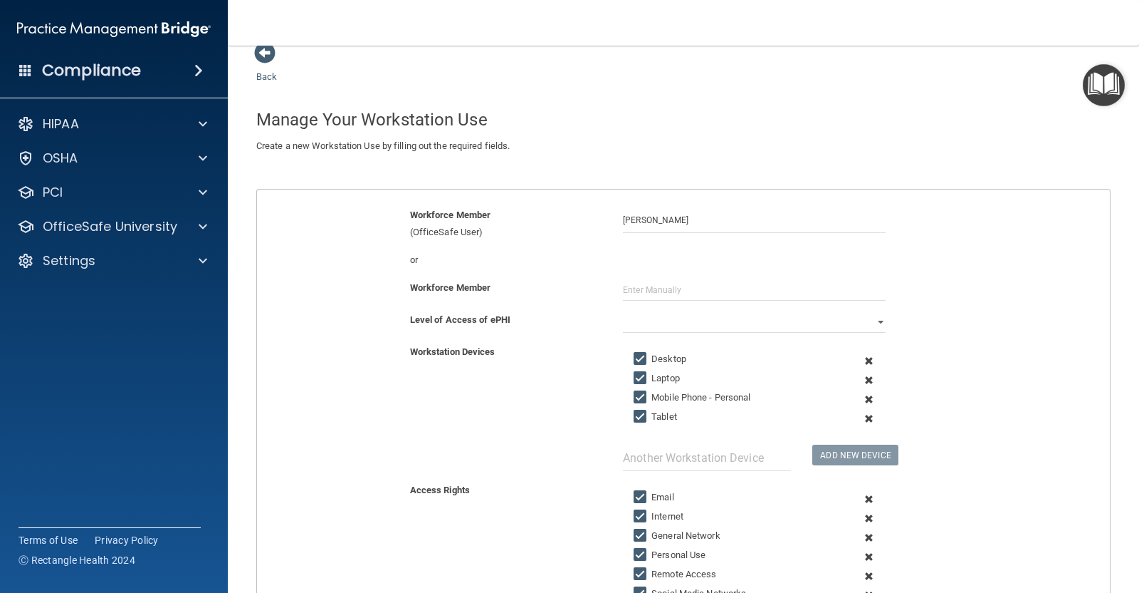
scroll to position [10, 0]
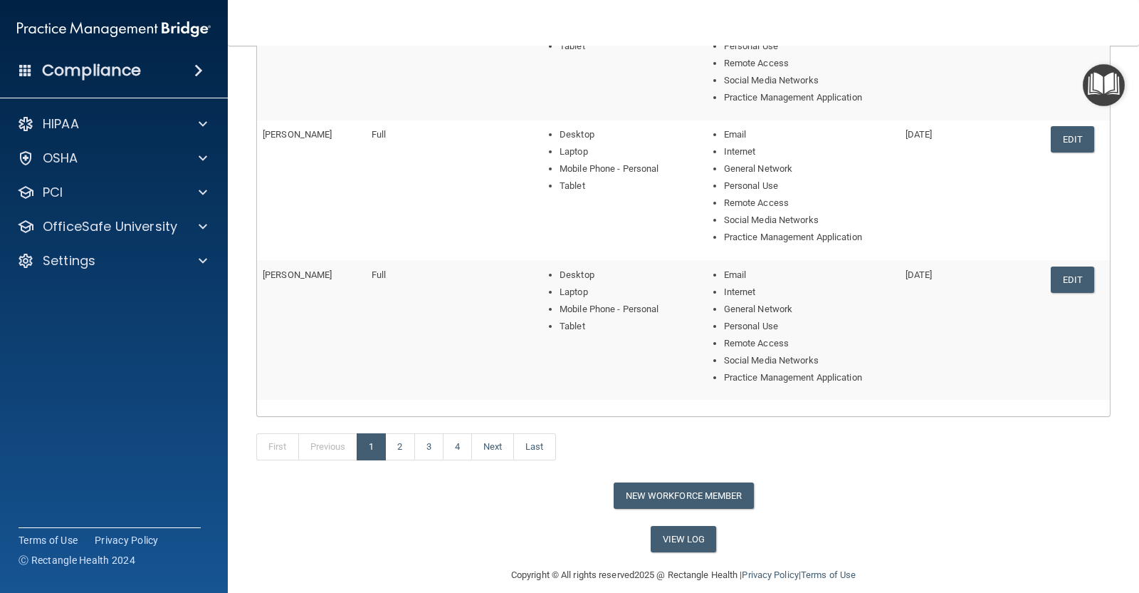
scroll to position [557, 0]
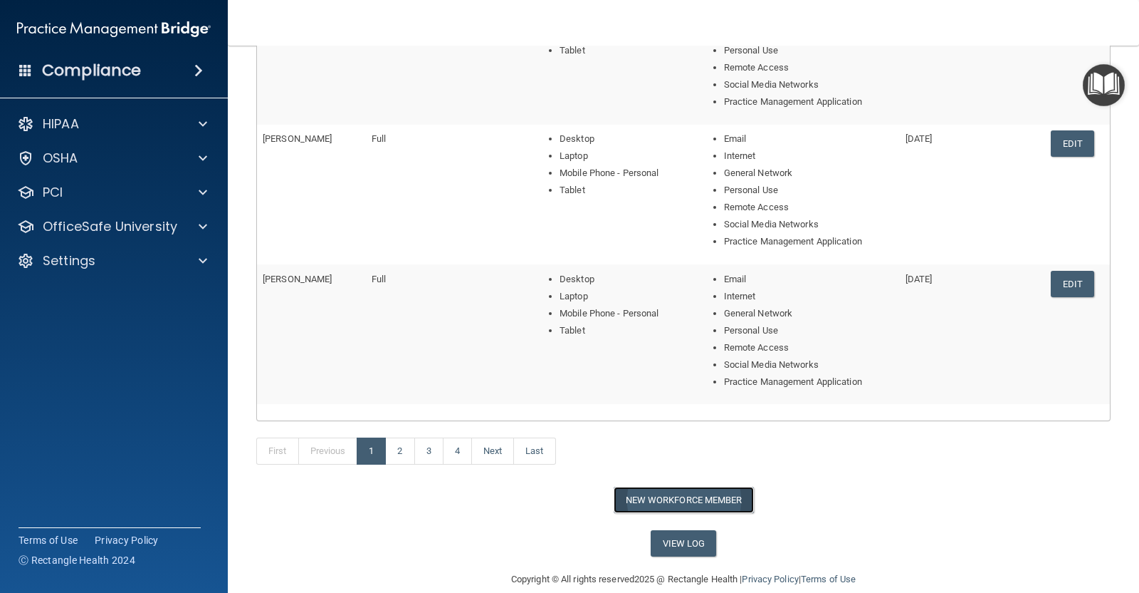
click at [664, 486] on button "New Workforce Member" at bounding box center [684, 499] width 140 height 26
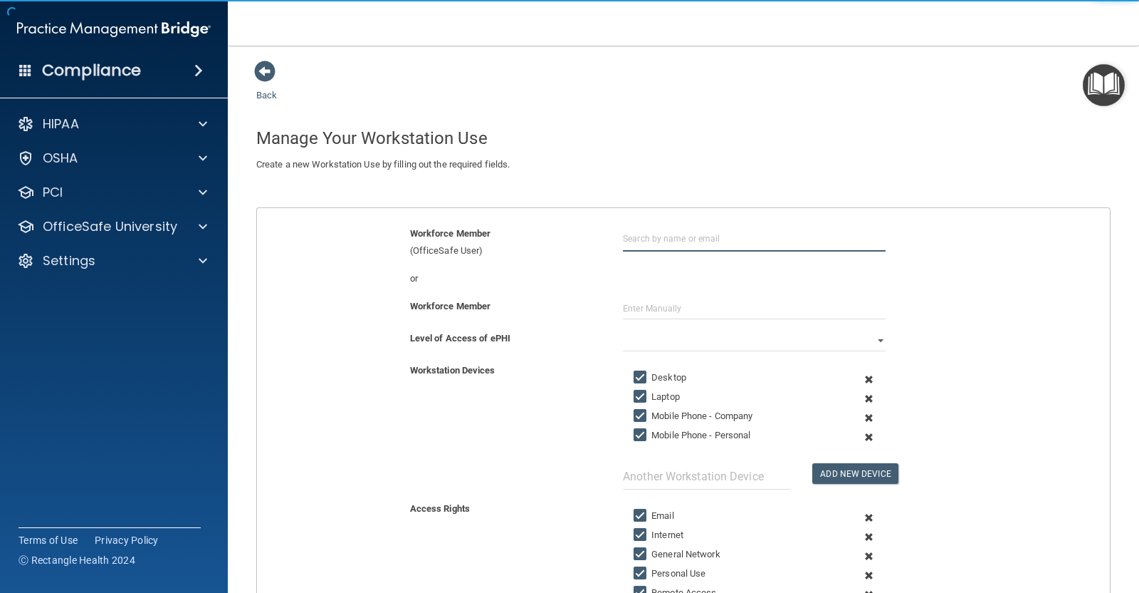
click at [654, 237] on input "text" at bounding box center [754, 238] width 263 height 26
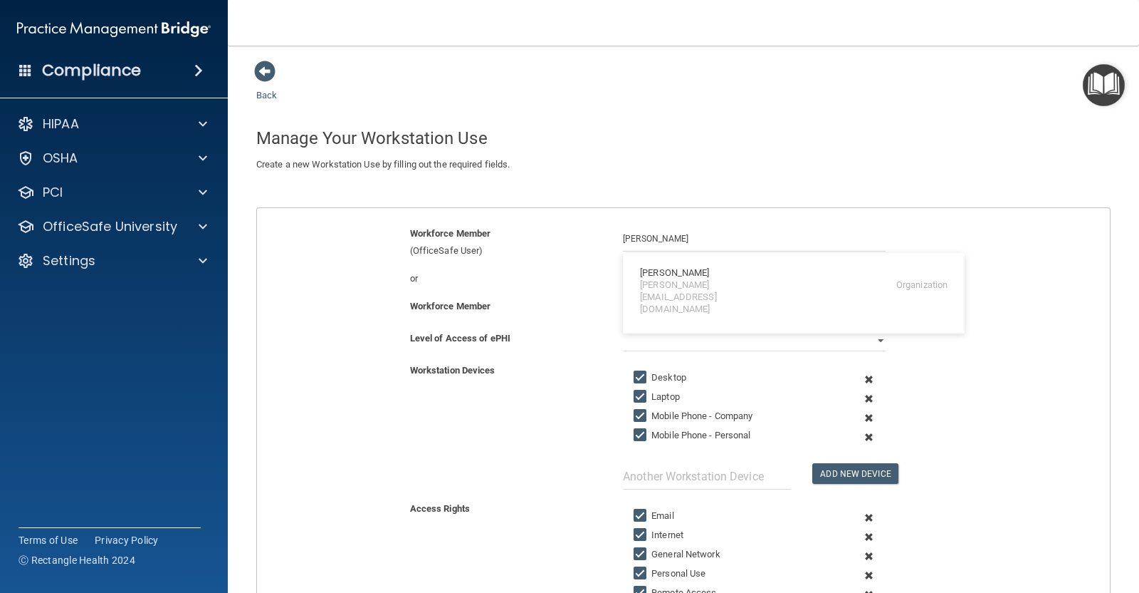
click at [694, 273] on div "[PERSON_NAME]" at bounding box center [674, 273] width 69 height 12
type input "[PERSON_NAME]"
click at [655, 310] on input "text" at bounding box center [754, 308] width 263 height 21
click at [648, 333] on select "Full Limited None" at bounding box center [754, 340] width 263 height 21
select select "0"
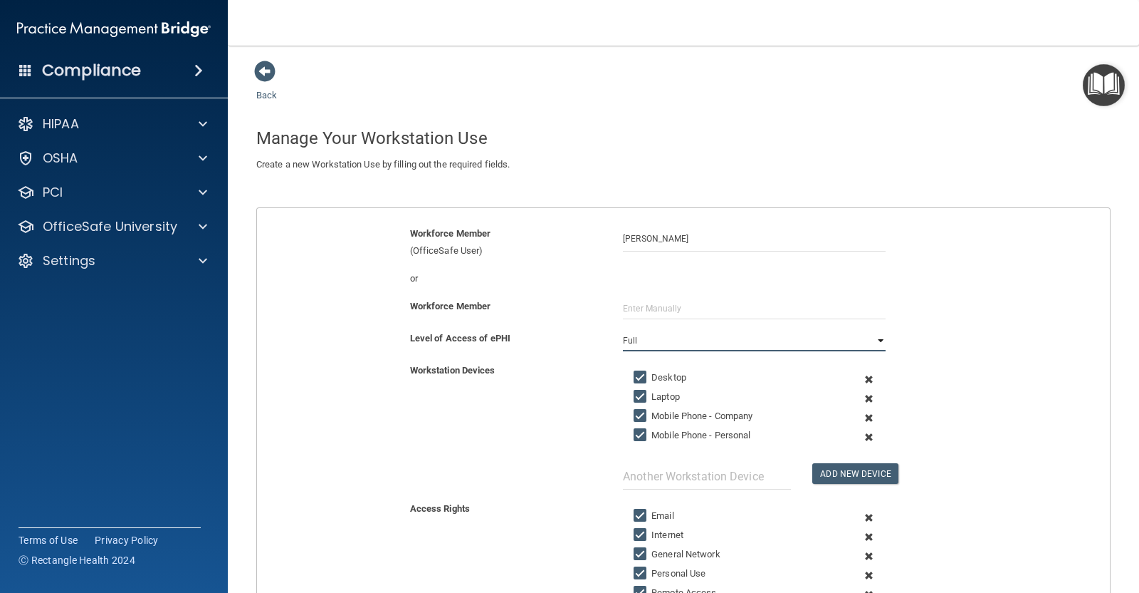
click at [623, 330] on select "Full Limited None" at bounding box center [754, 340] width 263 height 21
click at [755, 475] on input "text" at bounding box center [707, 476] width 168 height 26
type input "Tablet"
click at [834, 471] on button "Add New Device" at bounding box center [855, 473] width 85 height 21
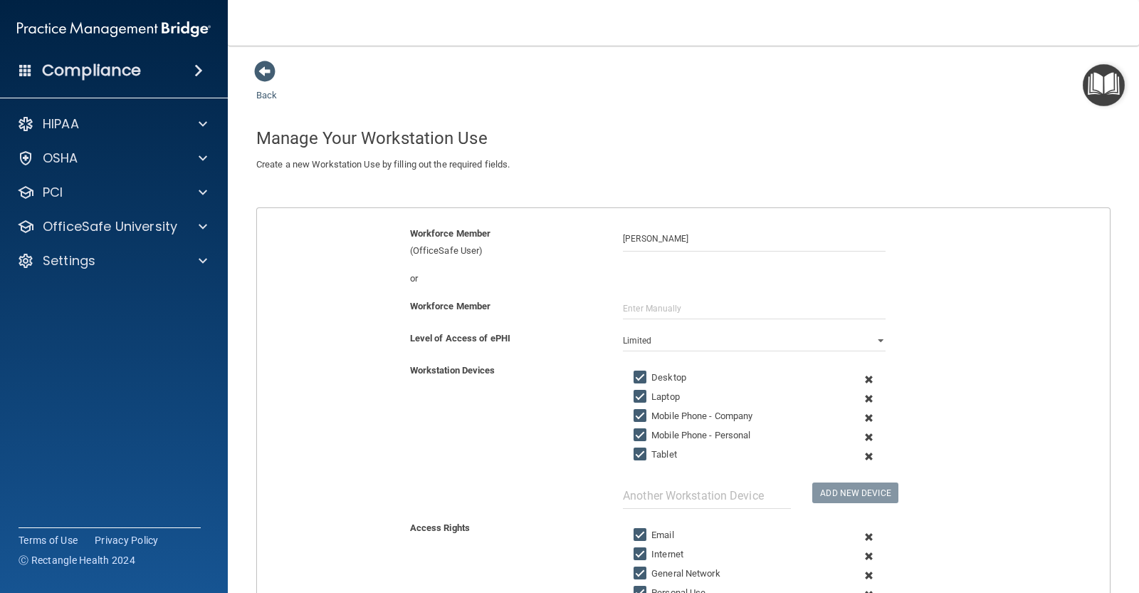
click at [861, 416] on span at bounding box center [869, 417] width 32 height 19
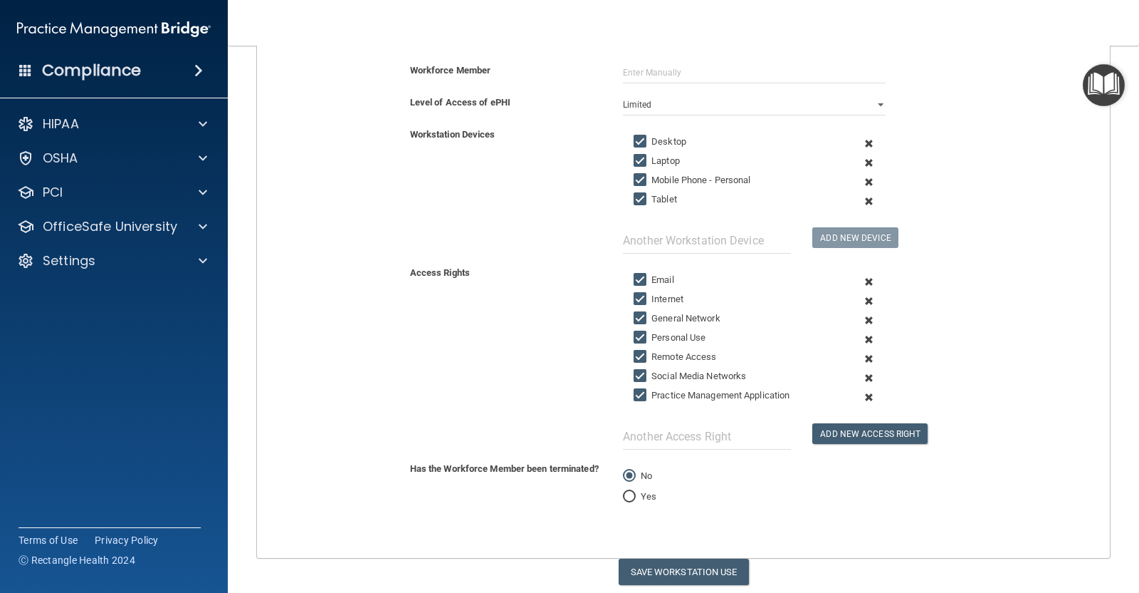
scroll to position [281, 0]
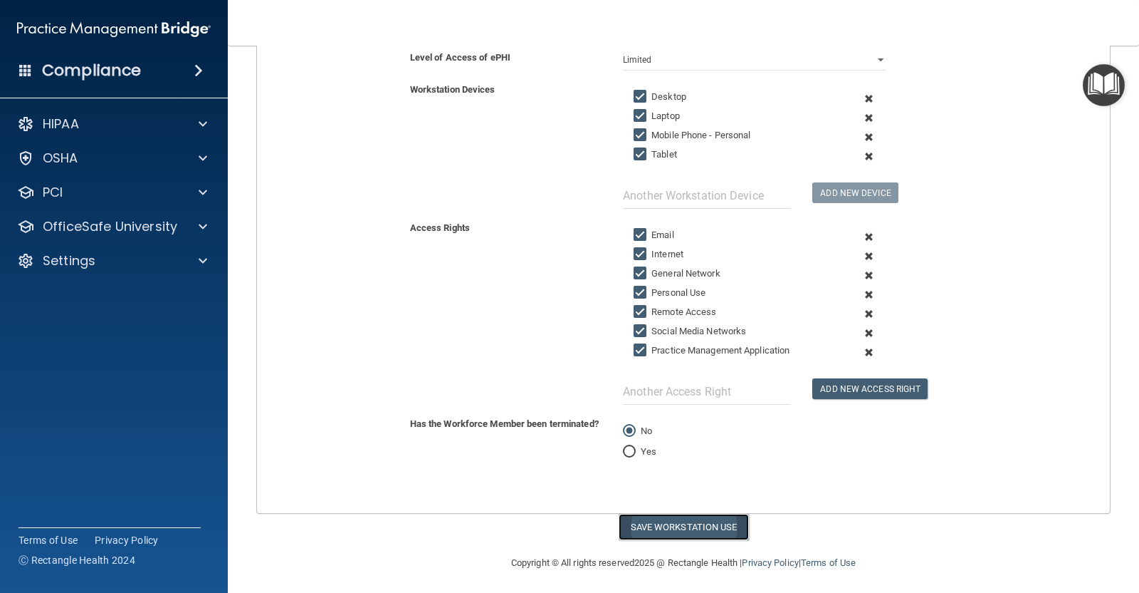
click at [664, 519] on button "Save Workstation Use" at bounding box center [684, 526] width 130 height 26
select select "? string:Full ?"
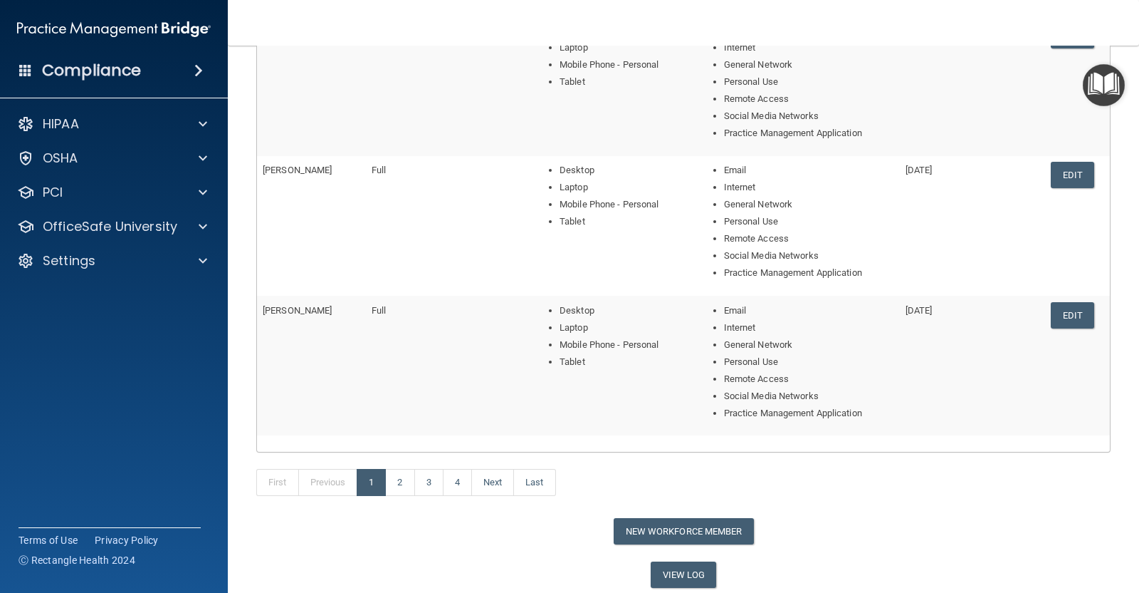
scroll to position [548, 0]
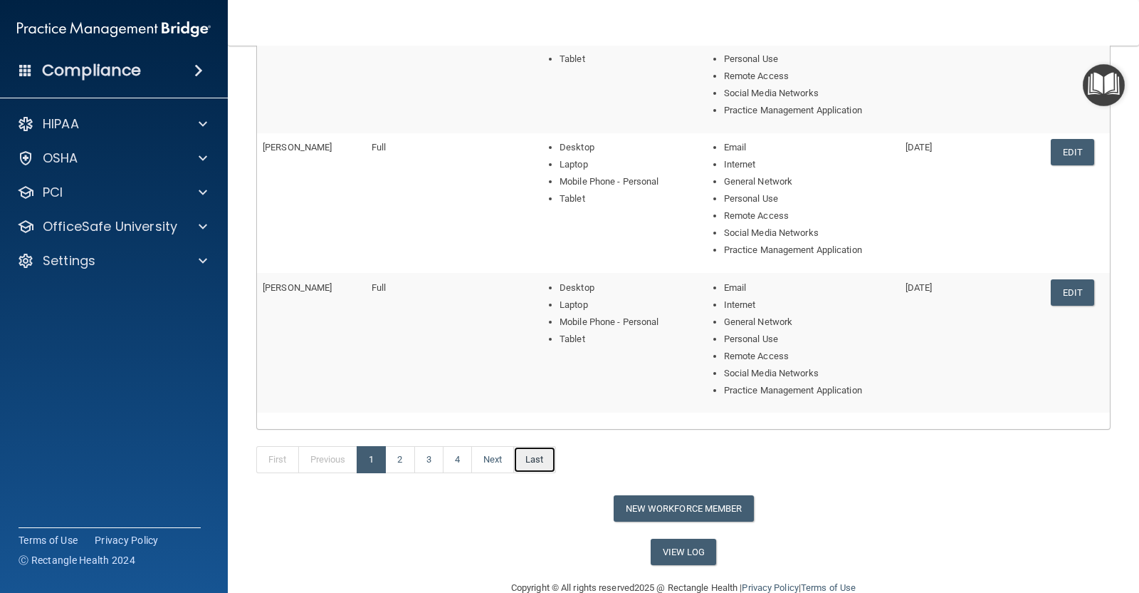
click at [544, 455] on link "Last" at bounding box center [534, 459] width 42 height 27
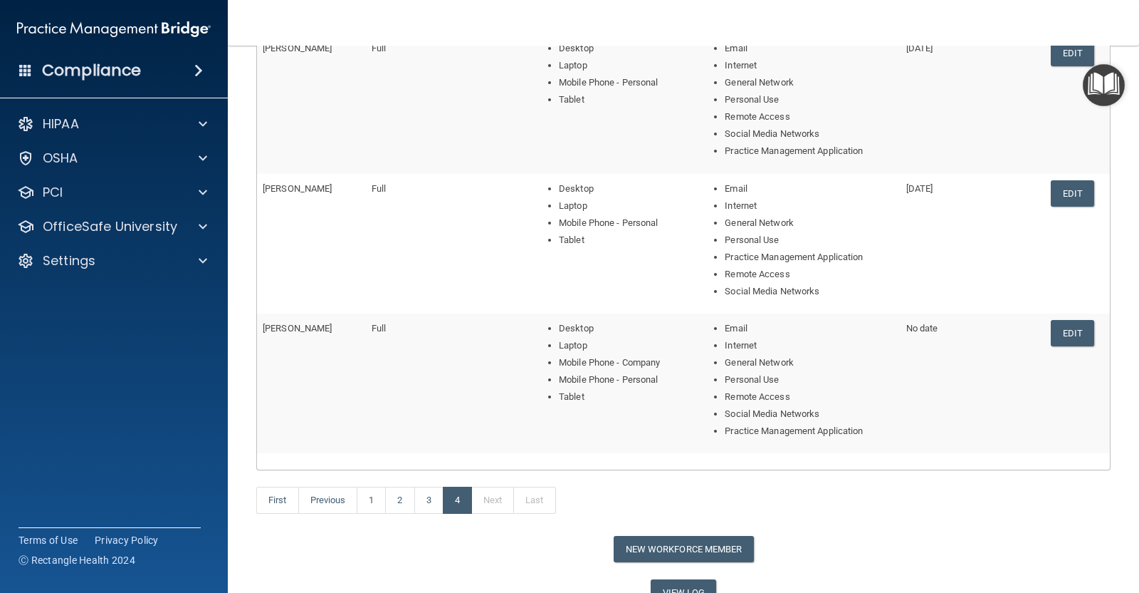
scroll to position [250, 0]
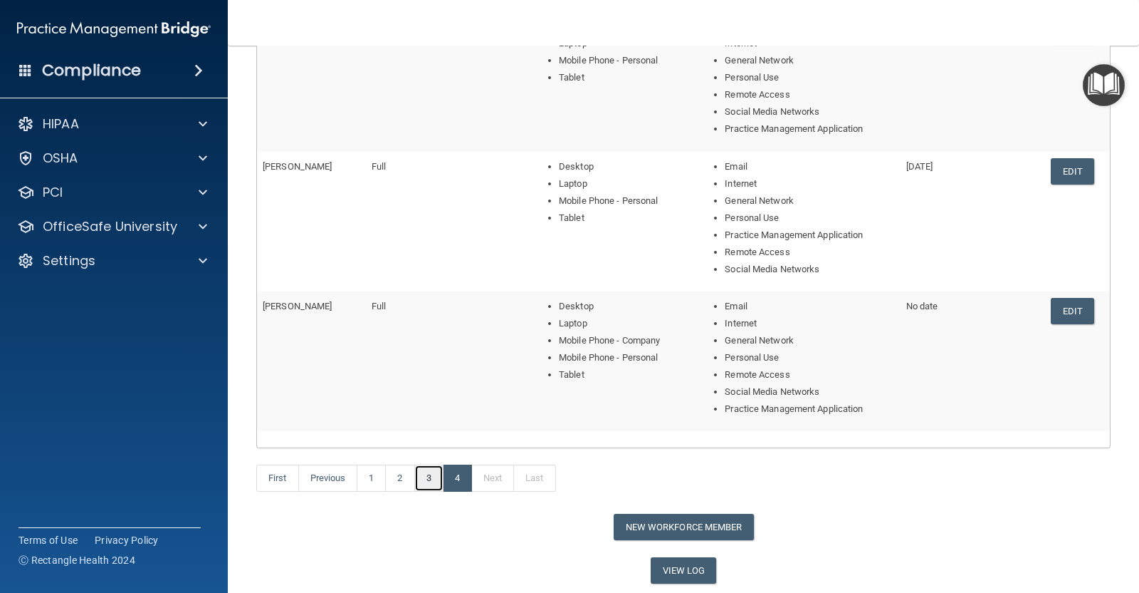
click at [431, 478] on link "3" at bounding box center [428, 477] width 29 height 27
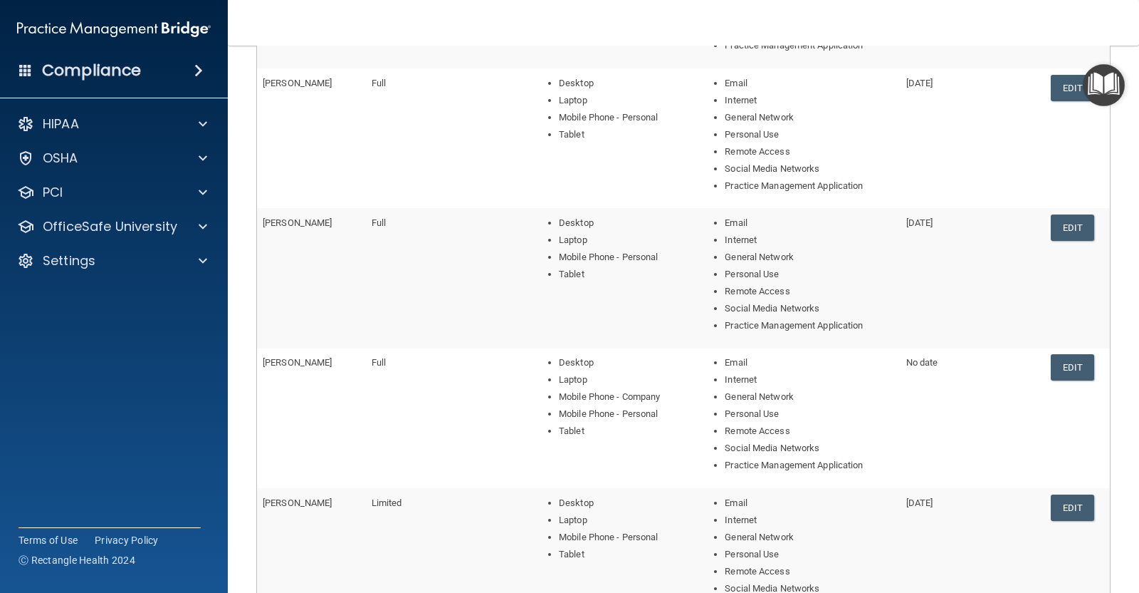
scroll to position [350, 0]
